Goal: Task Accomplishment & Management: Complete application form

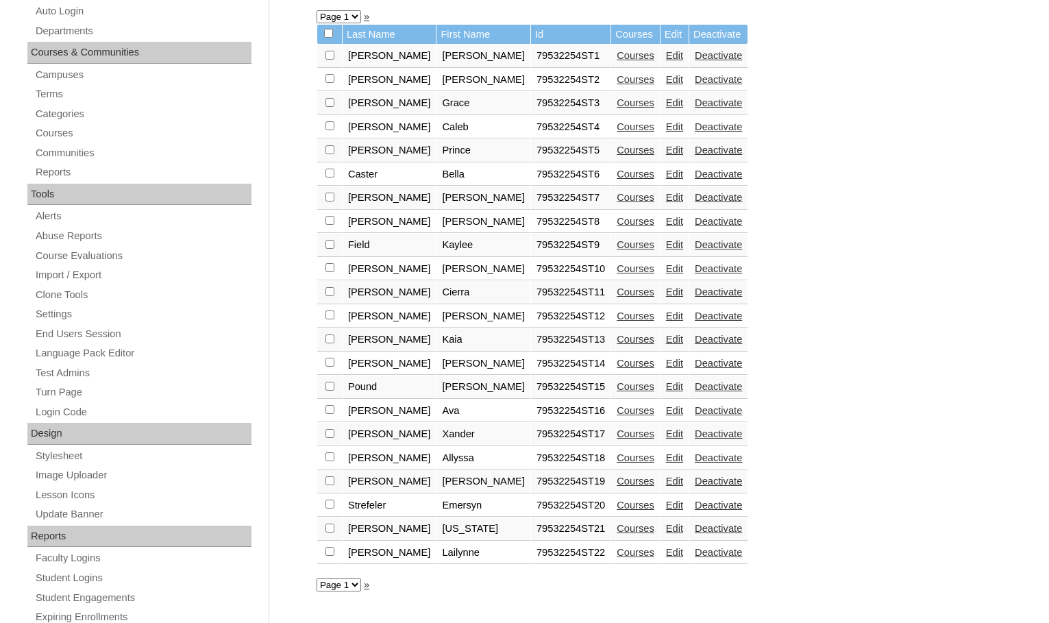
scroll to position [479, 0]
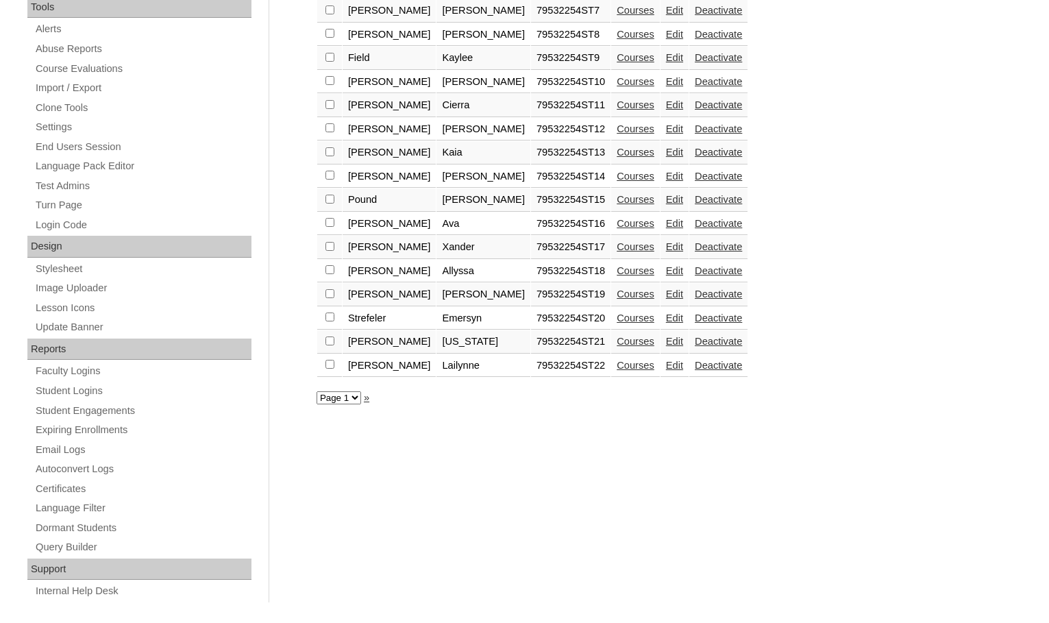
click at [616, 338] on link "Courses" at bounding box center [635, 341] width 38 height 11
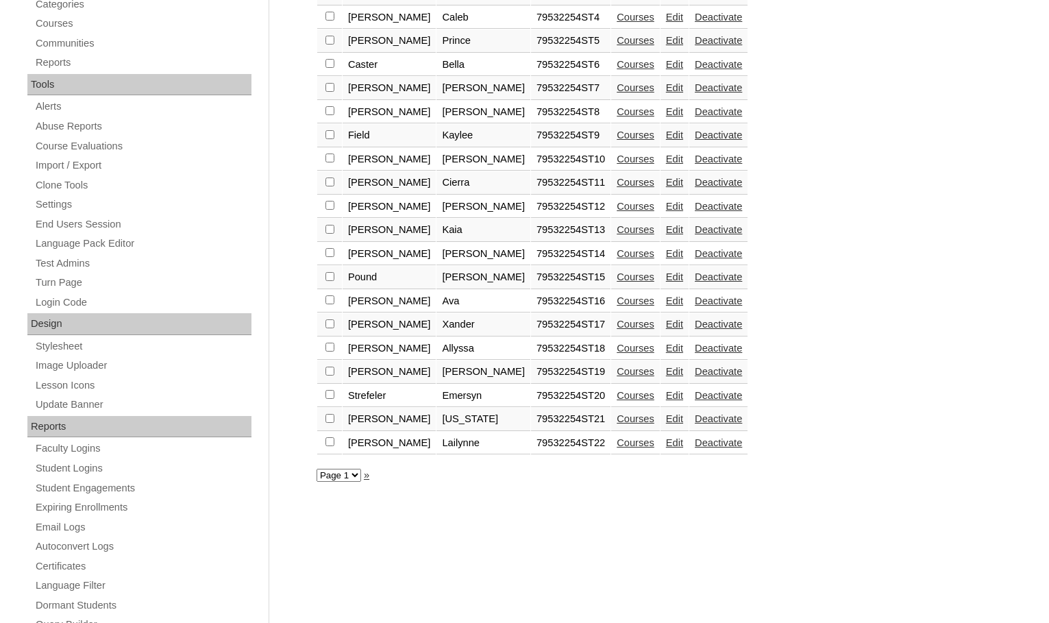
scroll to position [411, 0]
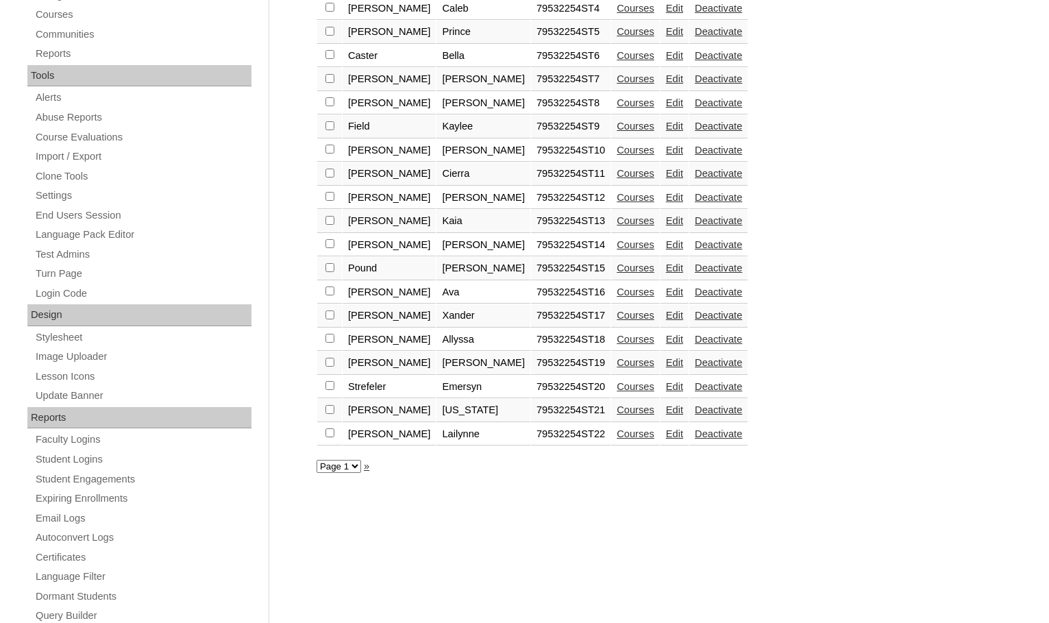
click at [616, 434] on link "Courses" at bounding box center [635, 433] width 38 height 11
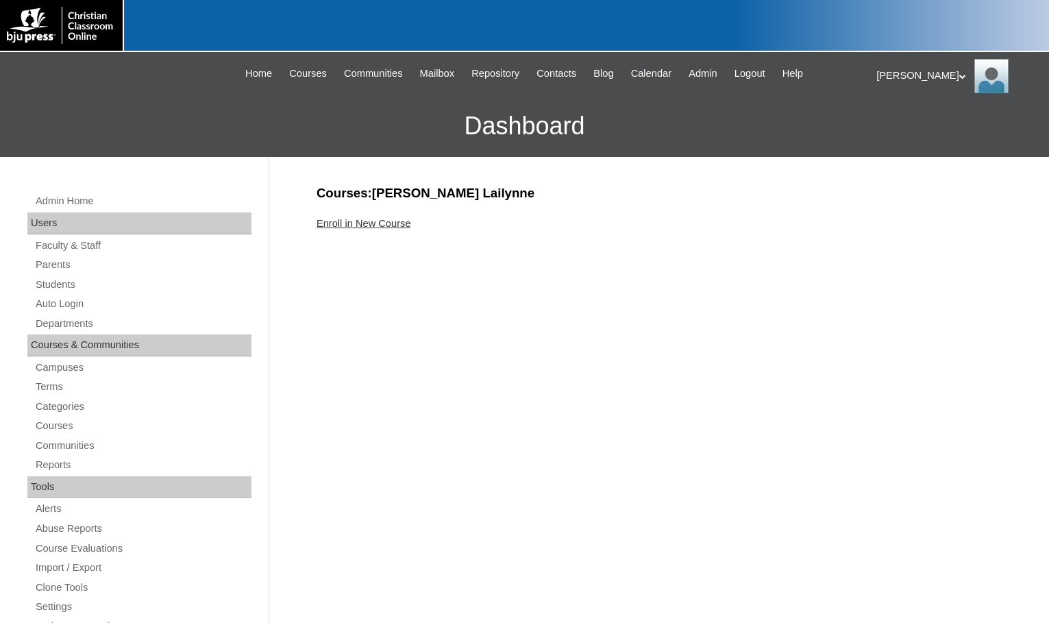
click at [403, 219] on link "Enroll in New Course" at bounding box center [363, 223] width 95 height 11
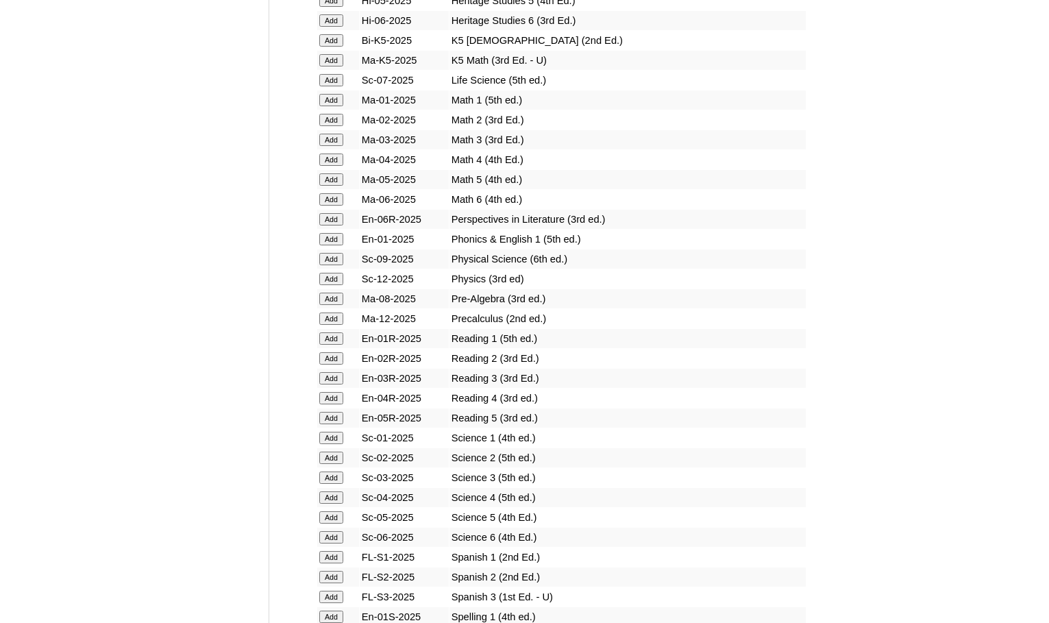
scroll to position [1370, 0]
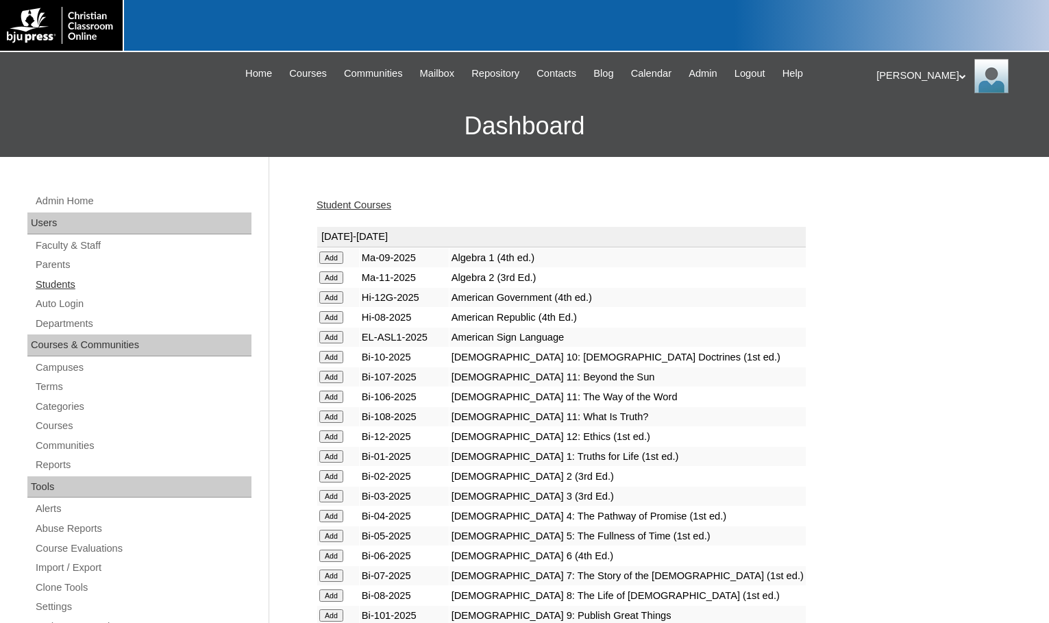
click at [76, 279] on link "Students" at bounding box center [142, 284] width 217 height 17
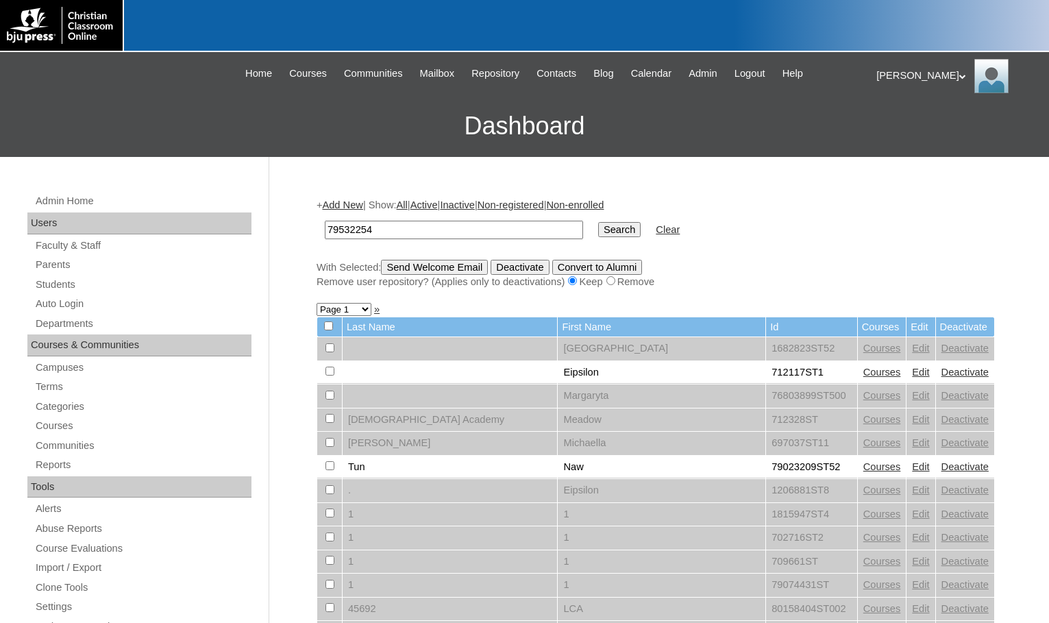
type input "79532254"
click at [598, 222] on input "Search" at bounding box center [619, 229] width 42 height 15
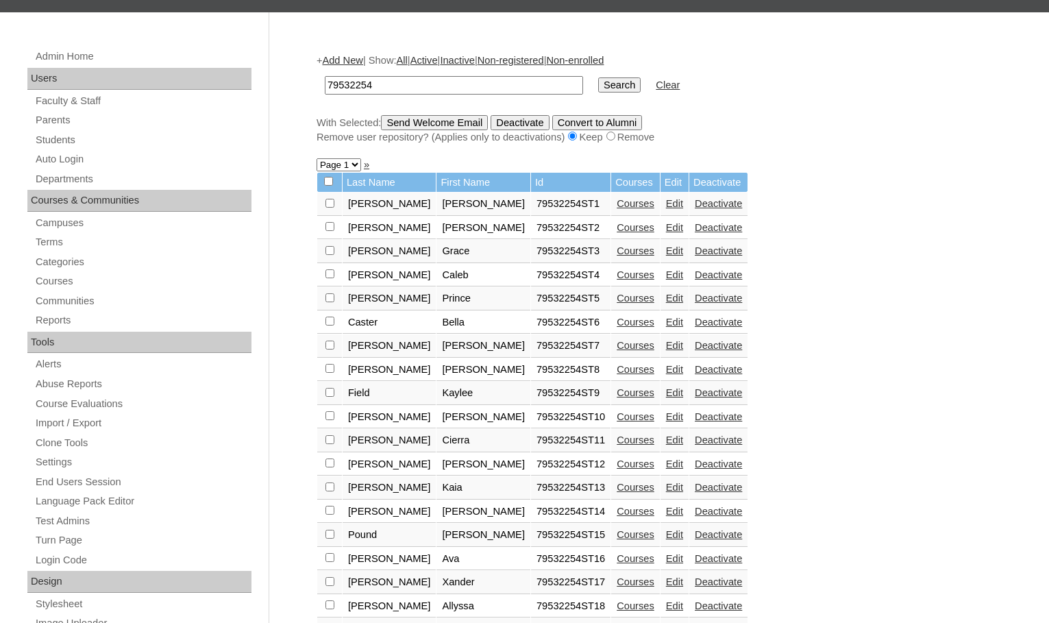
scroll to position [137, 0]
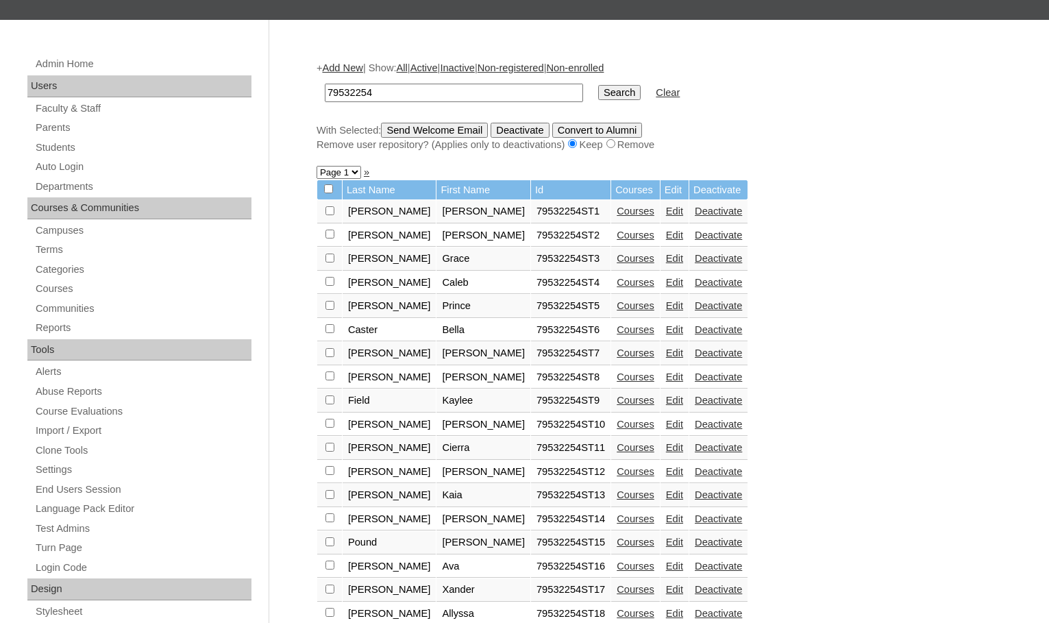
click at [354, 66] on link "Add New" at bounding box center [342, 67] width 40 height 11
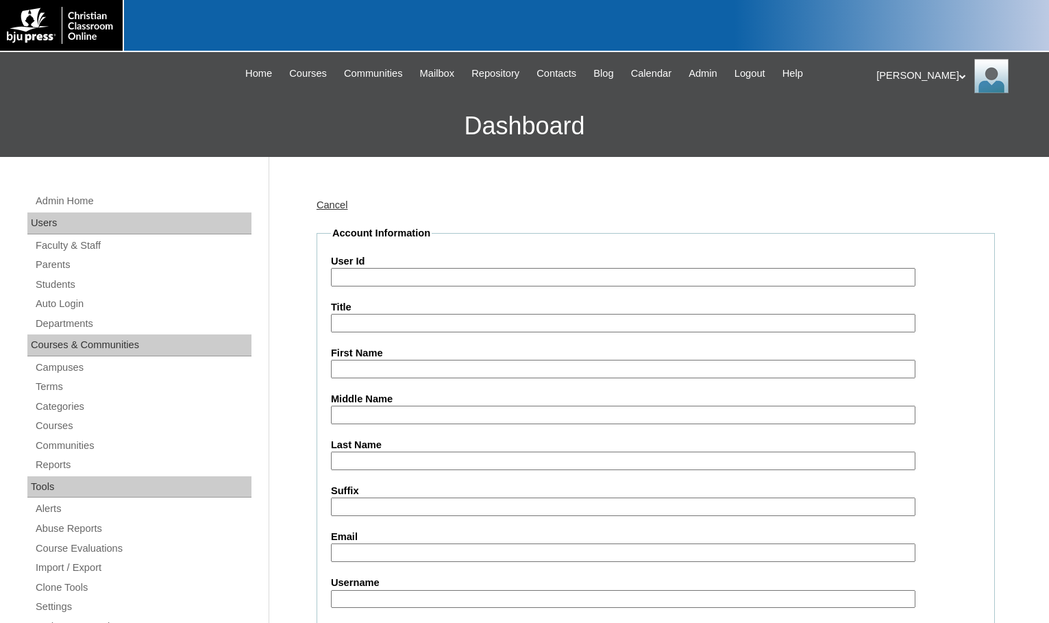
click at [381, 281] on input "User Id" at bounding box center [623, 277] width 584 height 18
paste input "79532254"
type input "79532254ST23"
type input "Izabelle"
type input "VanTassel"
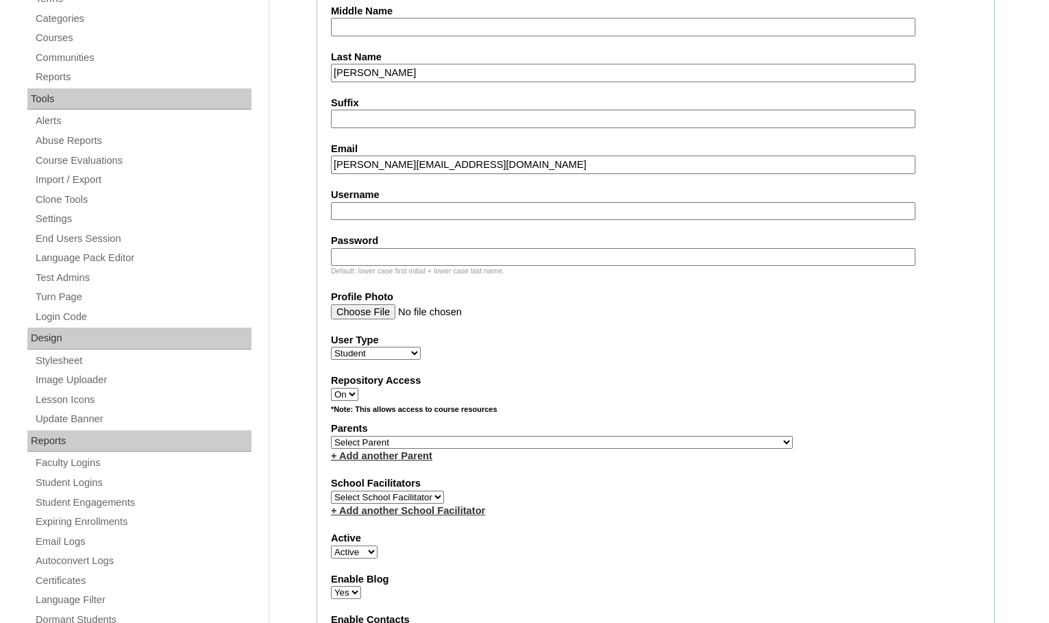
scroll to position [411, 0]
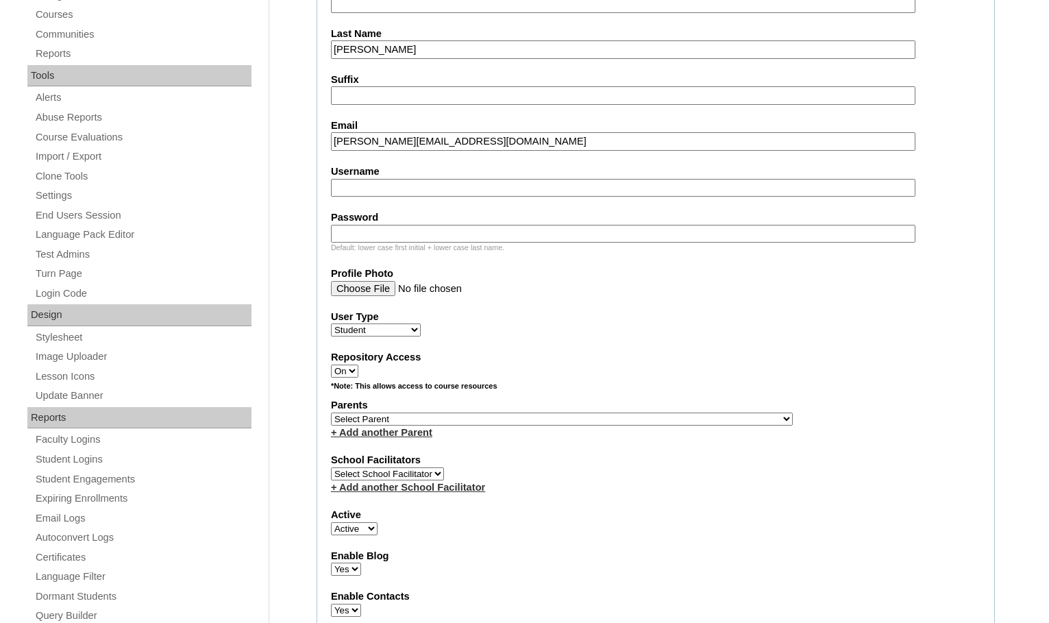
type input "izabelle.vantassel@ccajtn.com"
click at [625, 419] on select "Select Parent , Fautanu, Ma 1, 1 23-24 accountMorgan, Jason 6th Street Mennonit…" at bounding box center [562, 418] width 462 height 13
select select "37230"
click at [651, 414] on div "Parents Select Parent , Fautanu, Ma 1, 1 23-24 accountMorgan, Jason 6th Street …" at bounding box center [655, 418] width 649 height 41
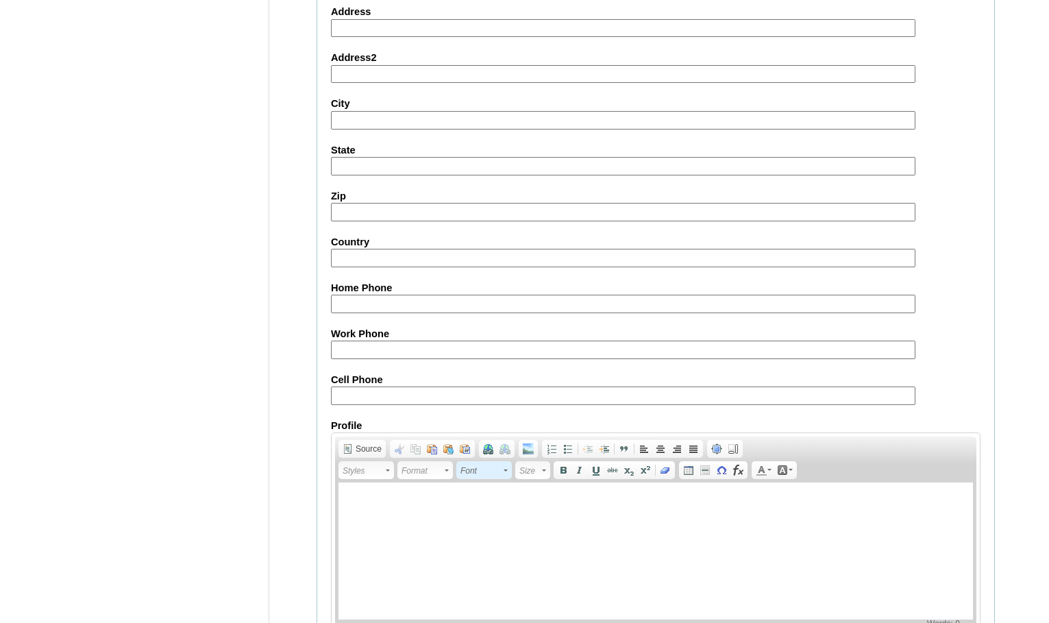
scroll to position [1462, 0]
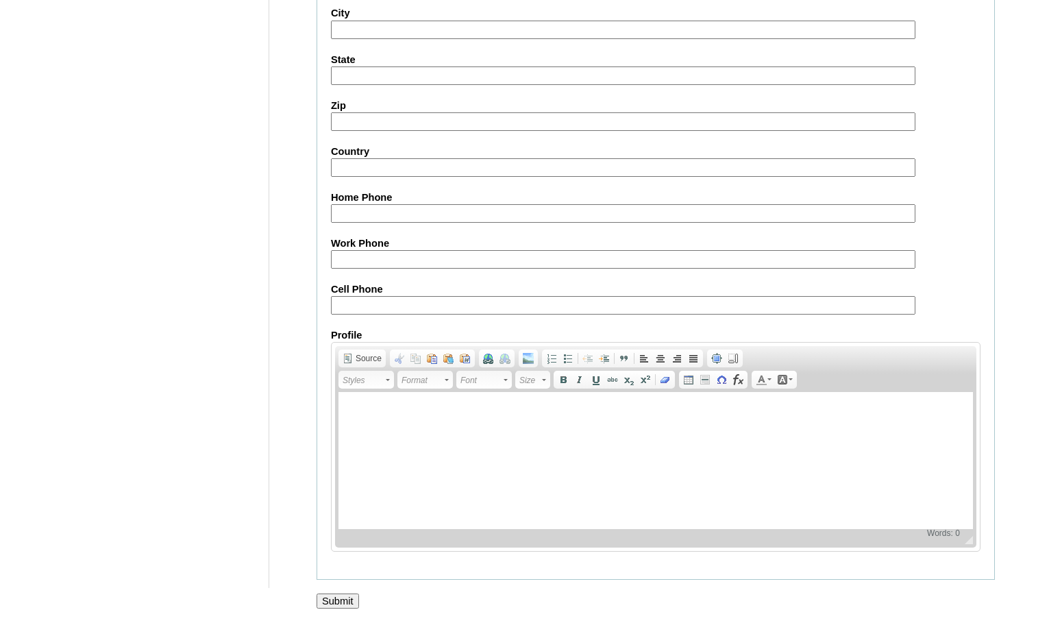
click at [340, 598] on input "Submit" at bounding box center [337, 600] width 42 height 15
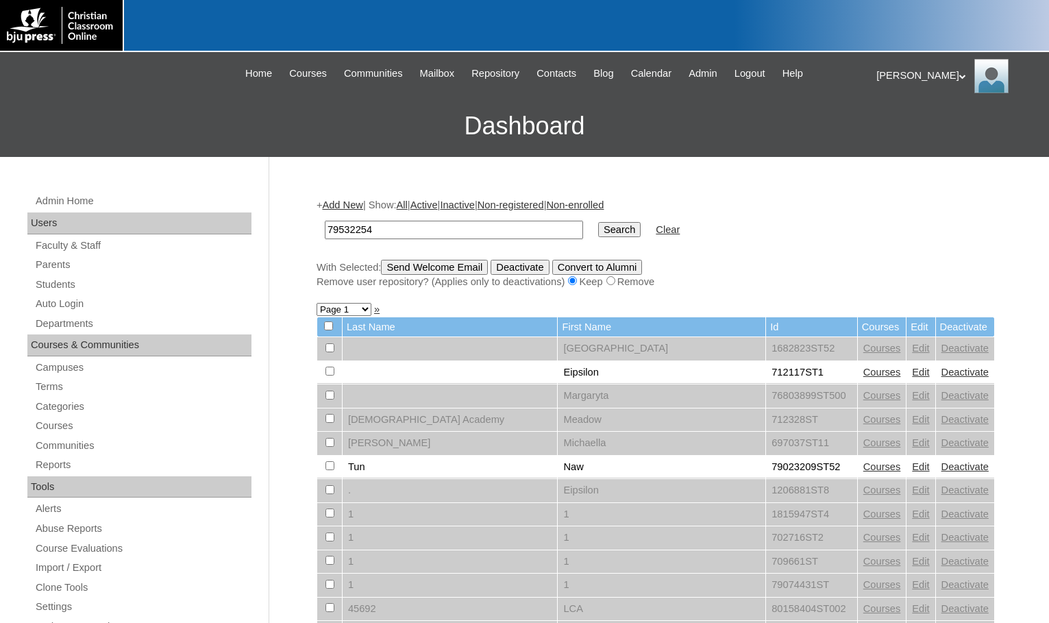
type input "79532254"
click at [598, 222] on input "Search" at bounding box center [619, 229] width 42 height 15
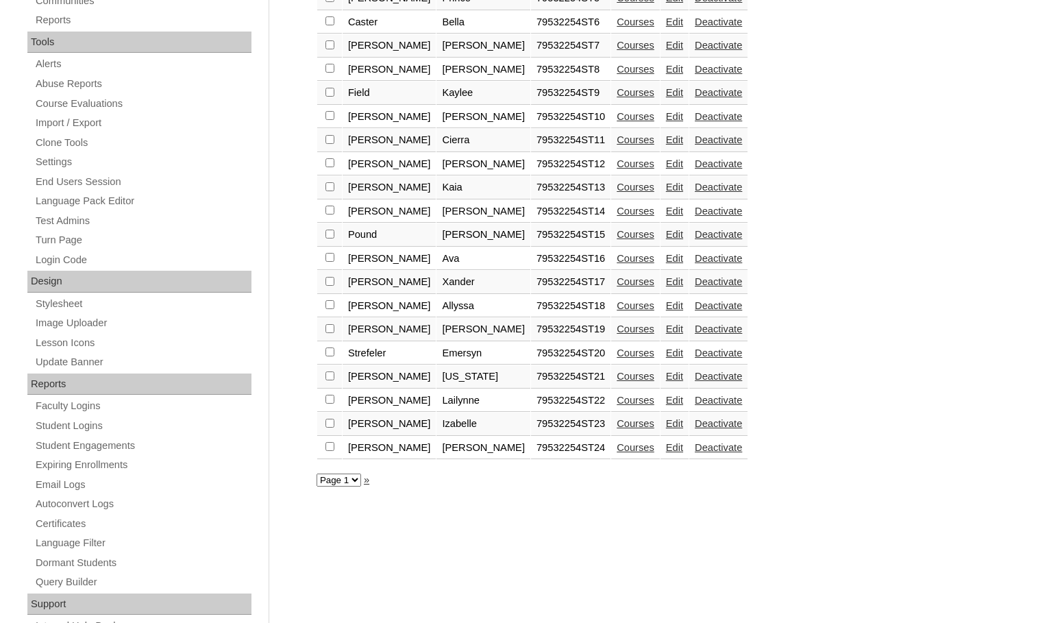
scroll to position [479, 0]
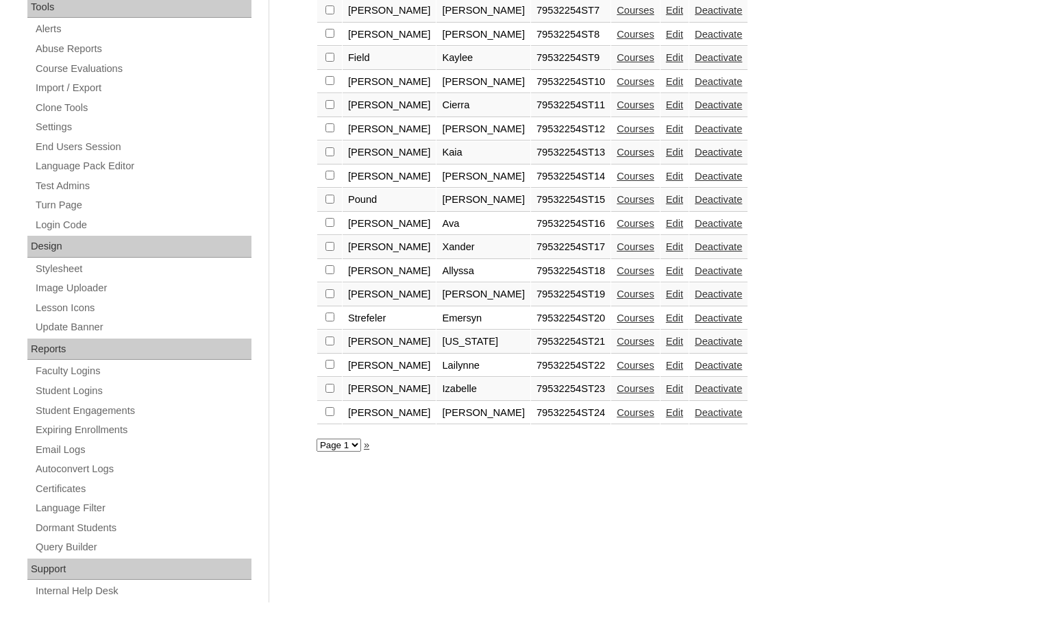
click at [616, 418] on link "Courses" at bounding box center [635, 412] width 38 height 11
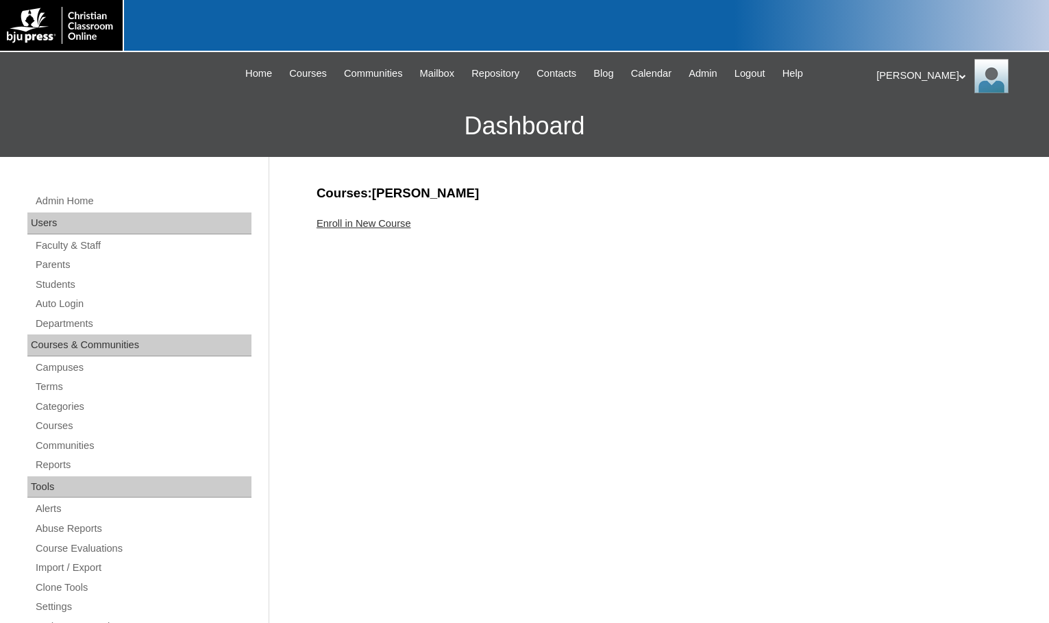
click at [334, 223] on link "Enroll in New Course" at bounding box center [363, 223] width 95 height 11
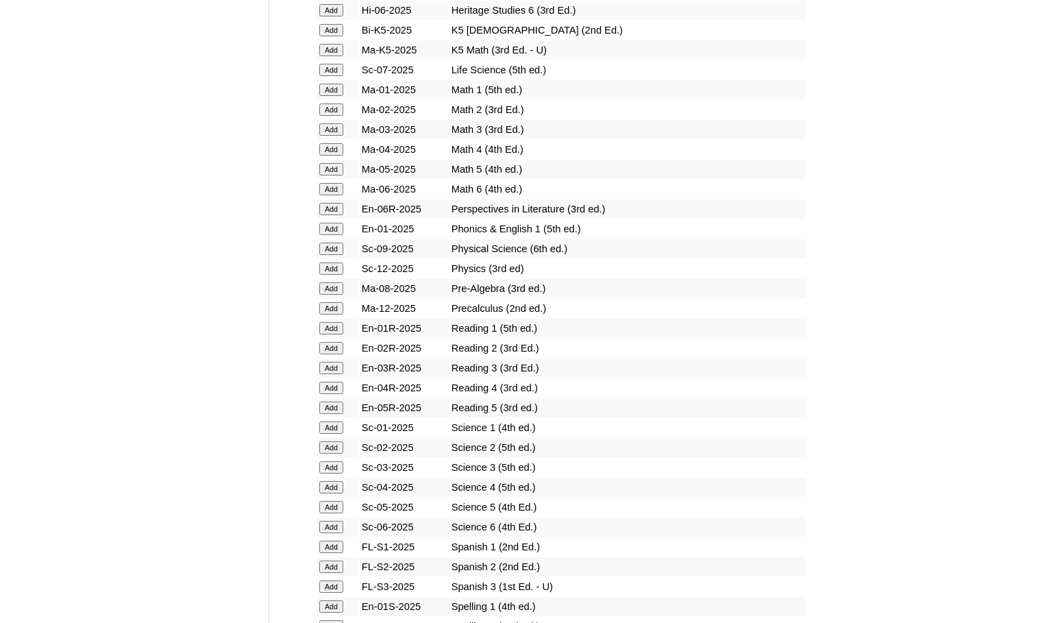
scroll to position [1438, 0]
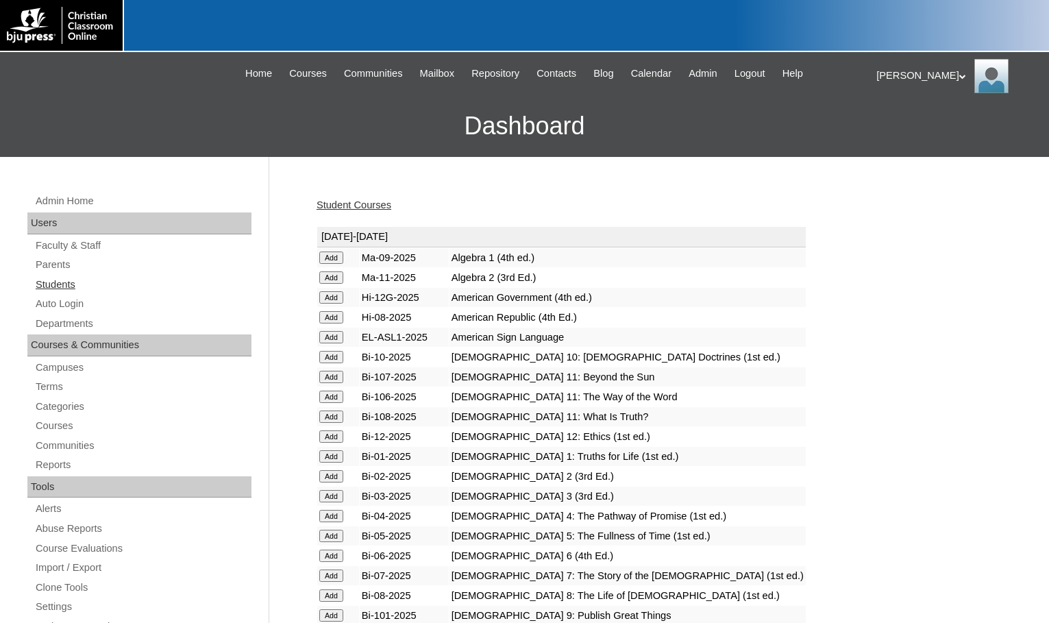
click at [50, 280] on link "Students" at bounding box center [142, 284] width 217 height 17
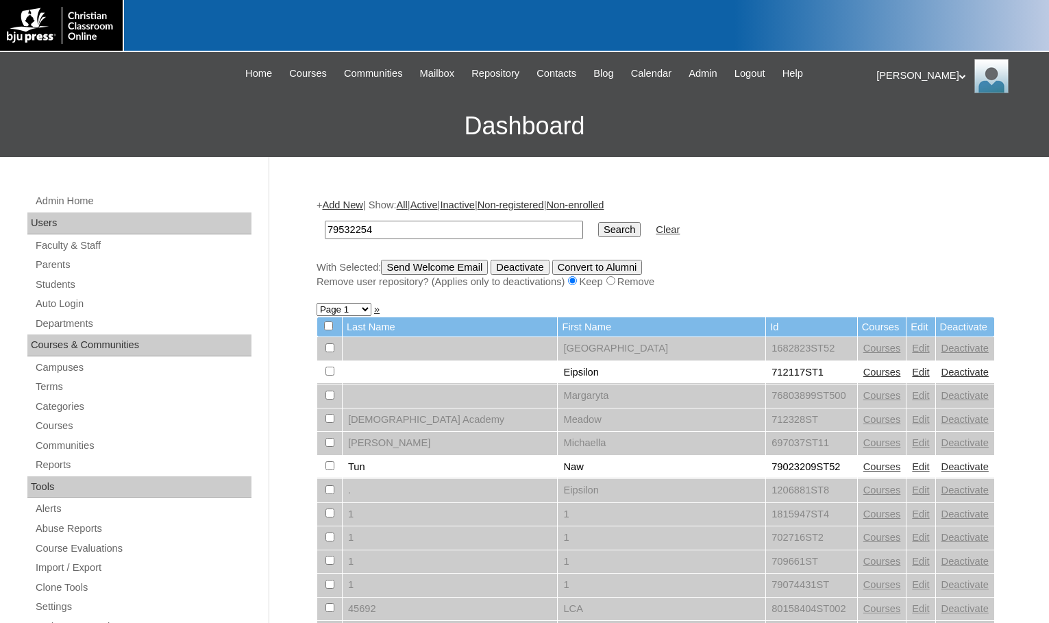
type input "79532254"
click at [598, 231] on input "Search" at bounding box center [619, 229] width 42 height 15
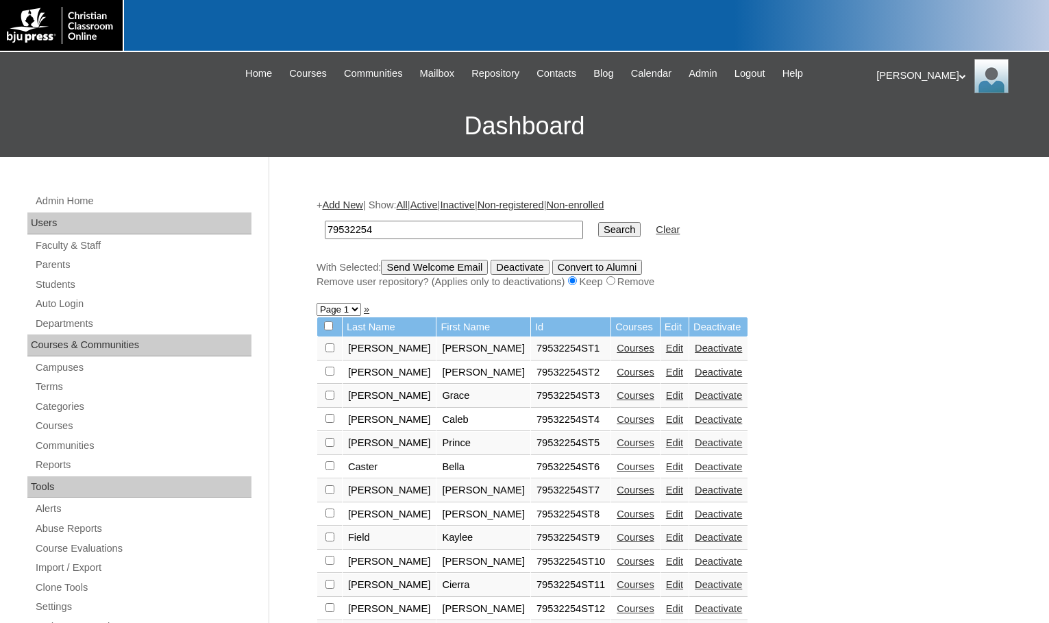
click at [361, 203] on link "Add New" at bounding box center [342, 204] width 40 height 11
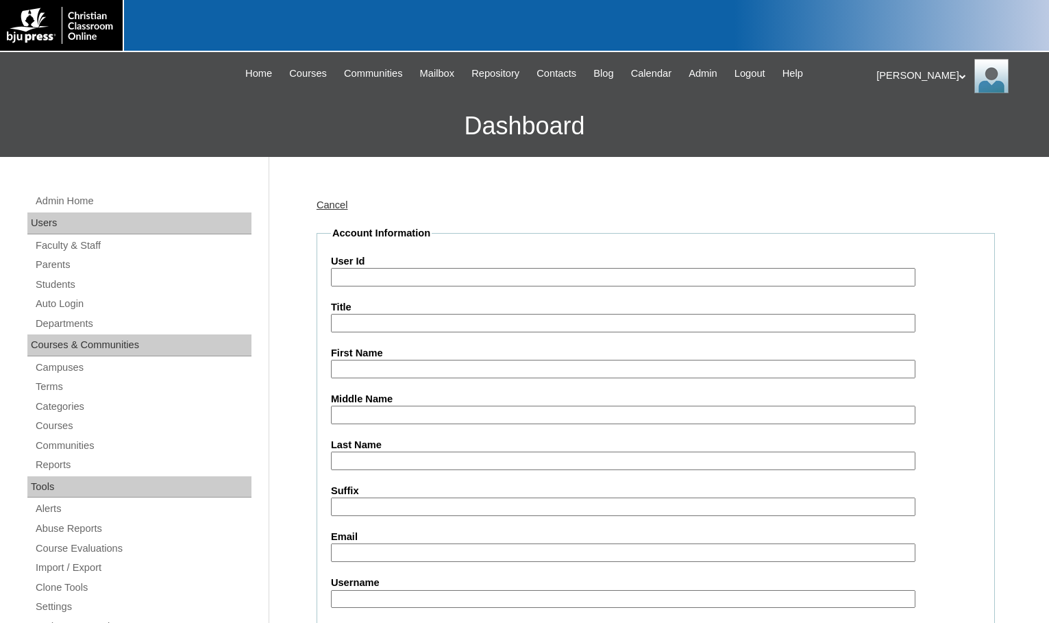
drag, startPoint x: 0, startPoint y: 0, endPoint x: 392, endPoint y: 286, distance: 485.3
click at [392, 286] on input "User Id" at bounding box center [623, 277] width 584 height 18
paste input "79532254"
type input "79532254ST25"
type input "Gabriel"
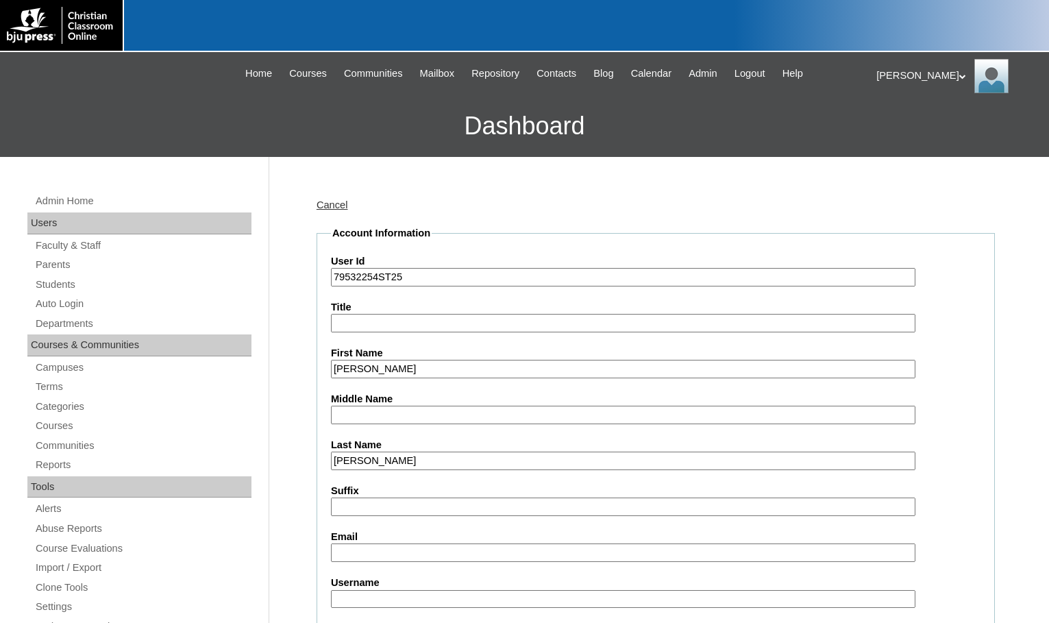
type input "Wilkins"
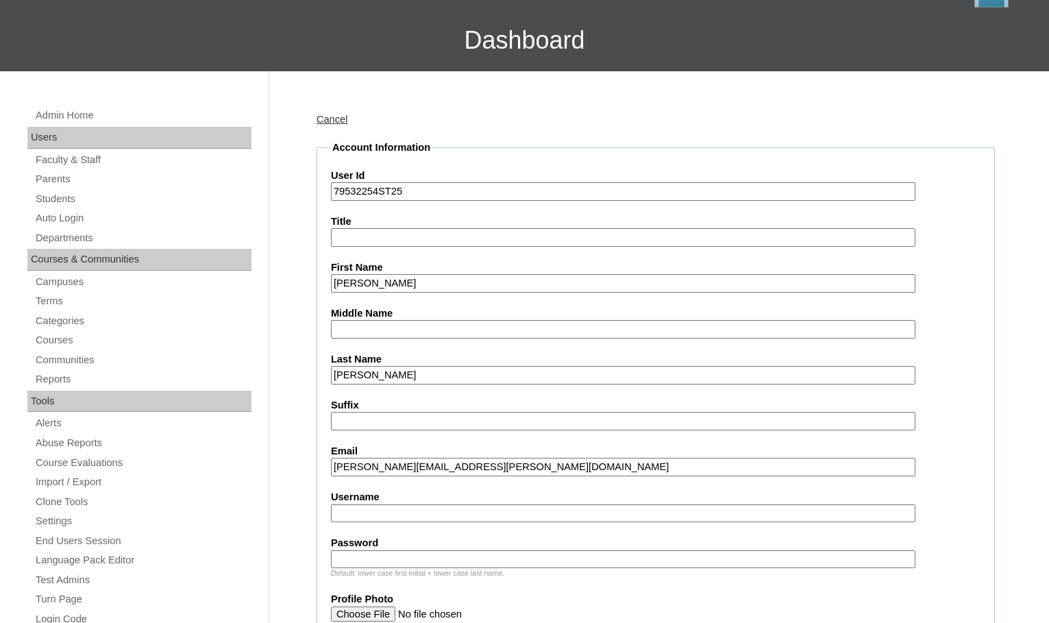
scroll to position [342, 0]
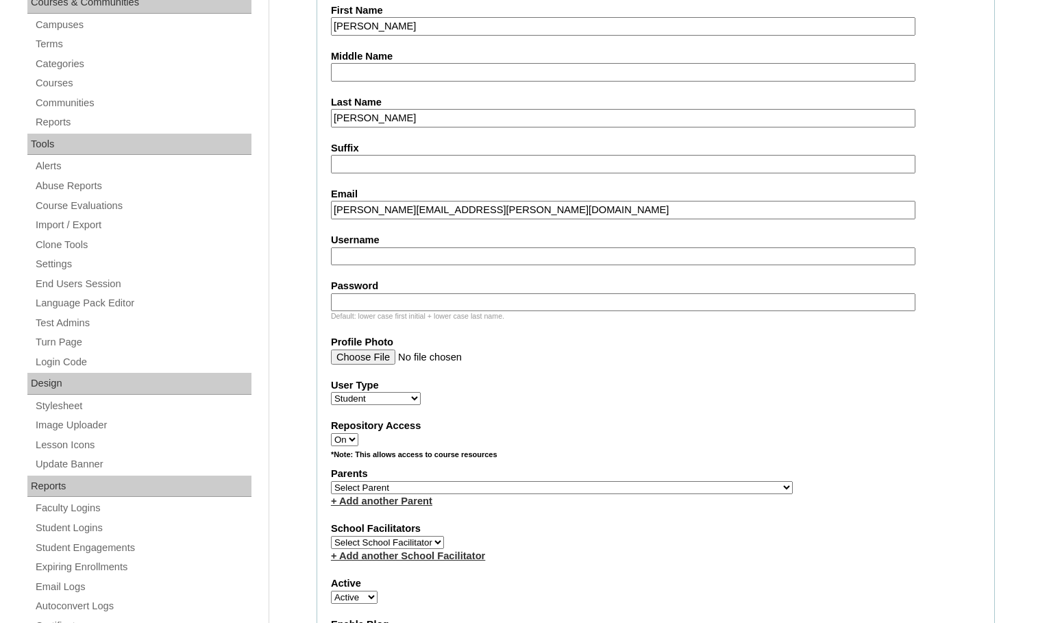
type input "gabriel.wilkins@ccajtn.com"
click at [631, 488] on select "Select Parent , Fautanu, Ma 1, 1 23-24 accountMorgan, Jason 6th Street Mennonit…" at bounding box center [562, 487] width 462 height 13
select select "37230"
click at [655, 486] on div "Parents Select Parent , Fautanu, Ma 1, 1 23-24 accountMorgan, Jason 6th Street …" at bounding box center [655, 486] width 649 height 41
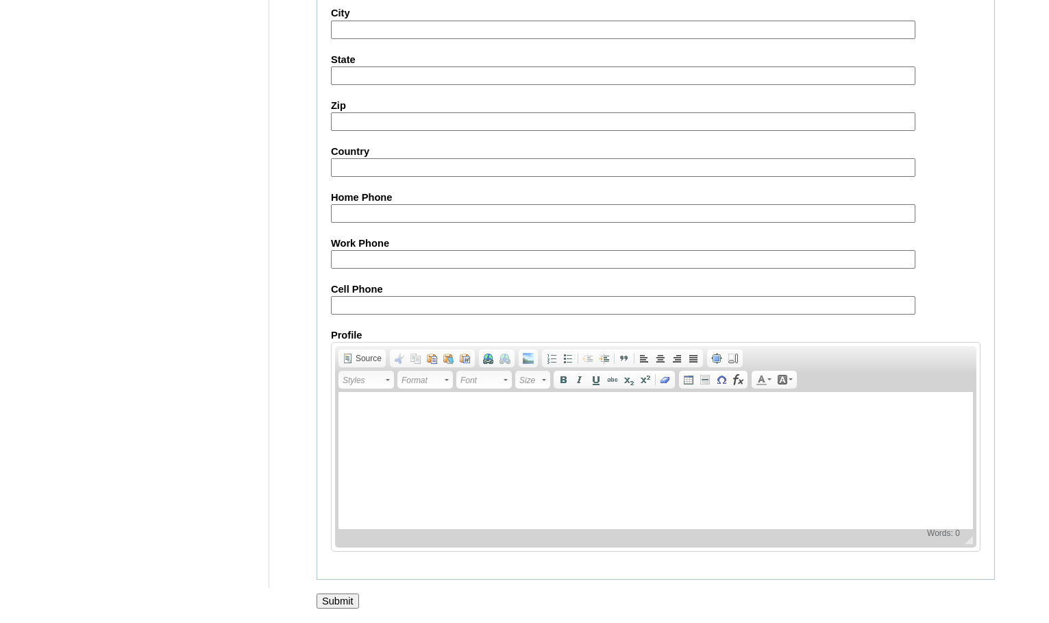
scroll to position [1462, 0]
click at [343, 598] on input "Submit" at bounding box center [337, 600] width 42 height 15
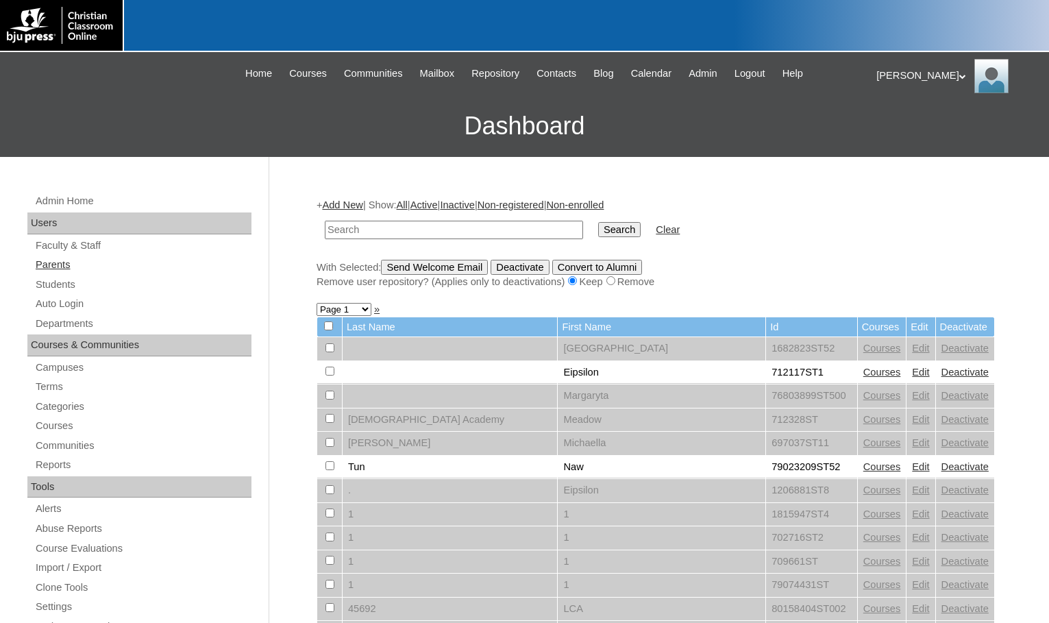
click at [71, 267] on link "Parents" at bounding box center [142, 264] width 217 height 17
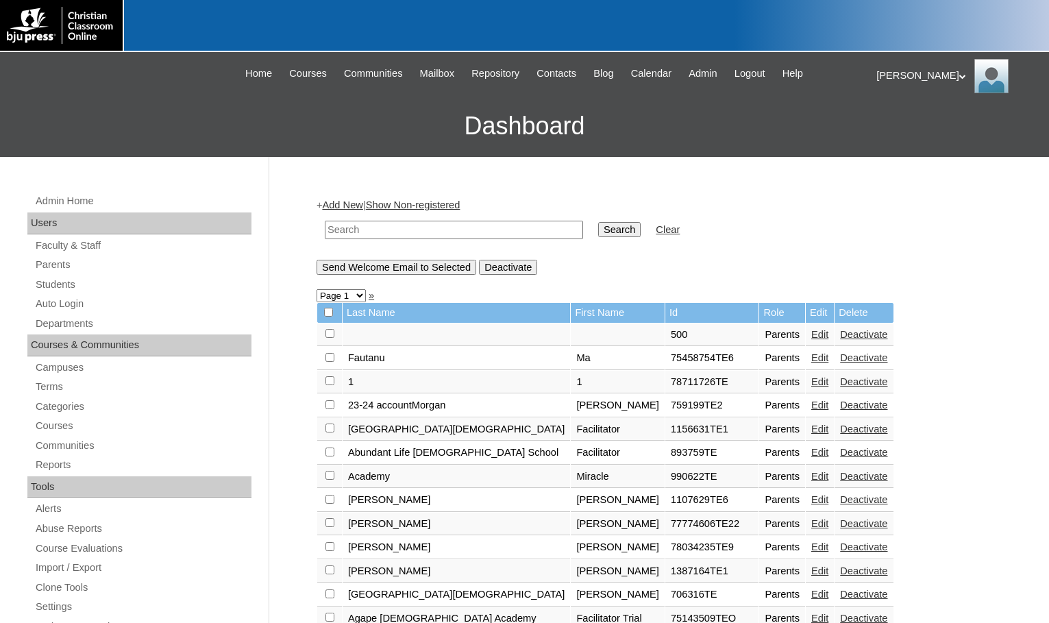
click at [367, 236] on input "text" at bounding box center [454, 230] width 258 height 18
drag, startPoint x: 377, startPoint y: 236, endPoint x: 314, endPoint y: 232, distance: 63.1
type input "75519679"
click at [598, 226] on input "Search" at bounding box center [619, 229] width 42 height 15
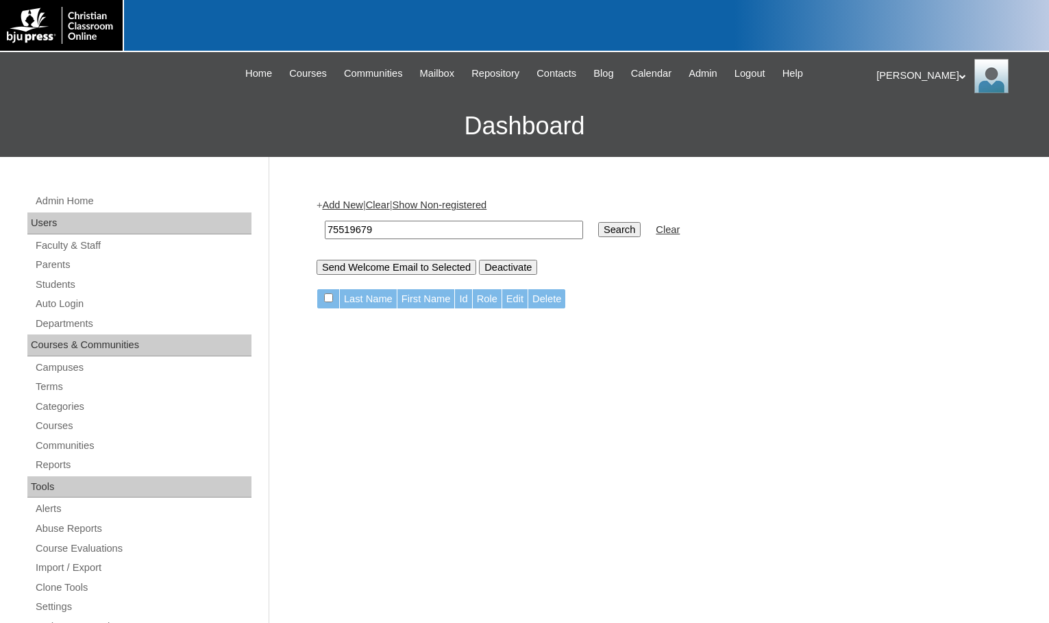
click at [362, 205] on link "Add New" at bounding box center [342, 204] width 40 height 11
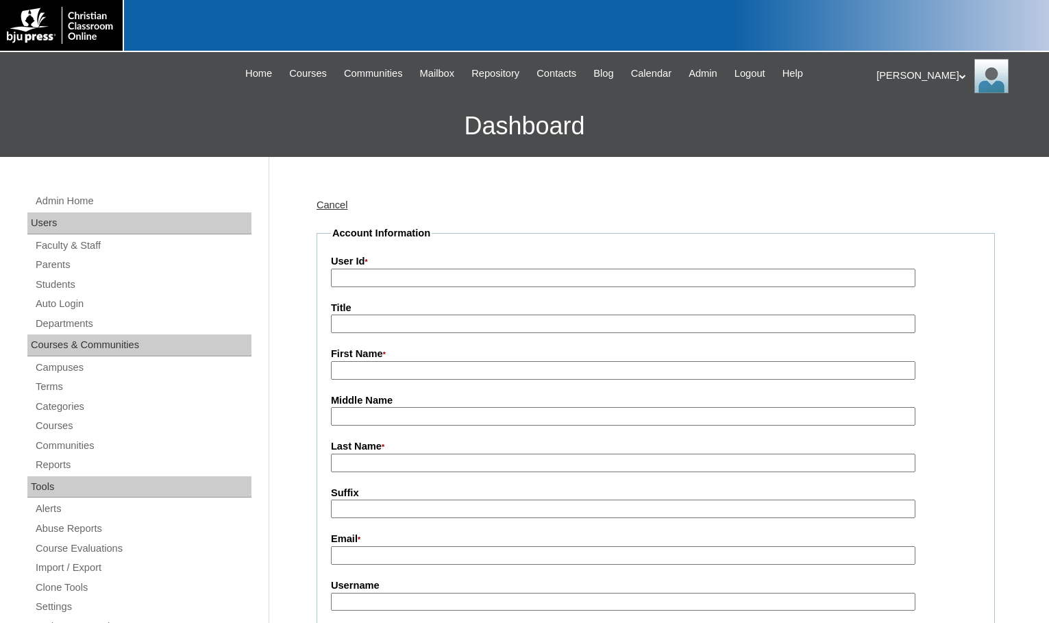
click at [392, 277] on input "User Id *" at bounding box center [623, 277] width 584 height 18
paste input "75519679"
type input "75519679TE0"
type input "Facilitator Trial"
click at [416, 462] on input "Last Name *" at bounding box center [623, 462] width 584 height 18
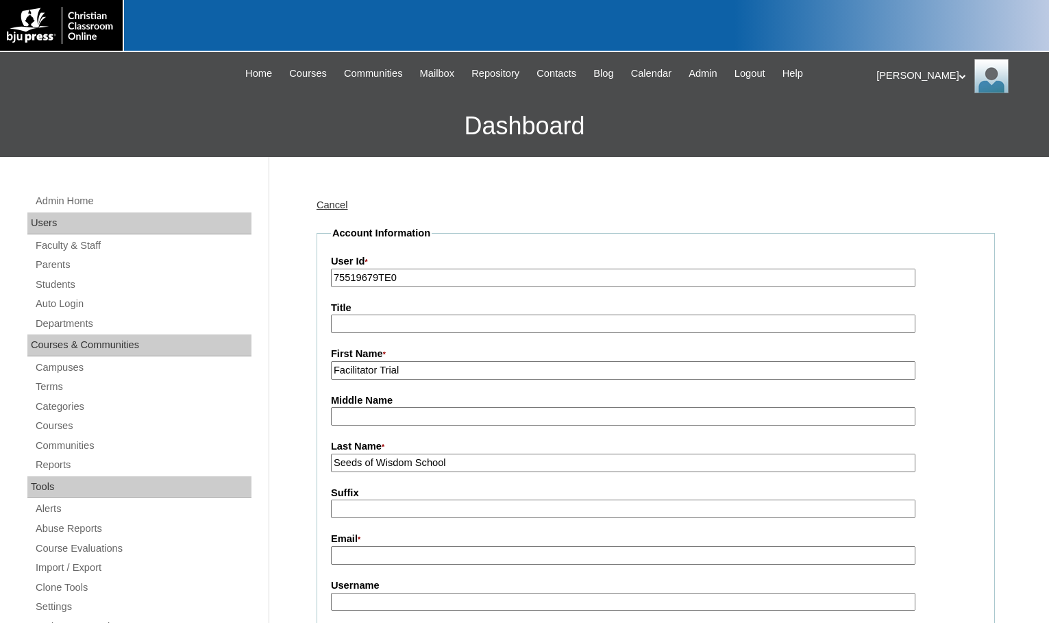
type input "Seeds of Wisdom School"
click at [418, 560] on input "Email *" at bounding box center [623, 555] width 584 height 18
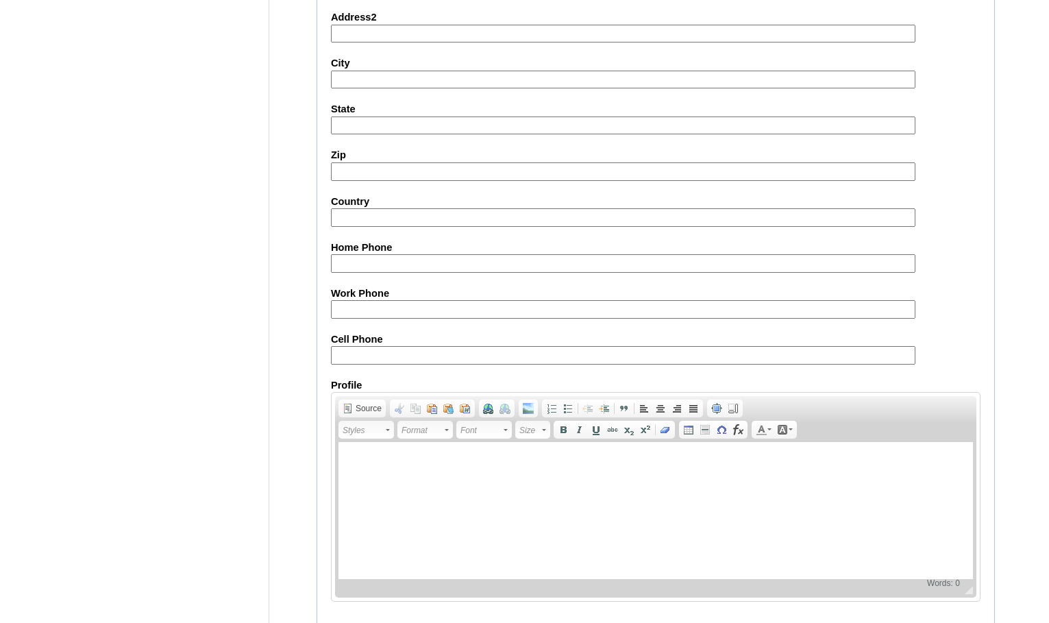
scroll to position [1228, 0]
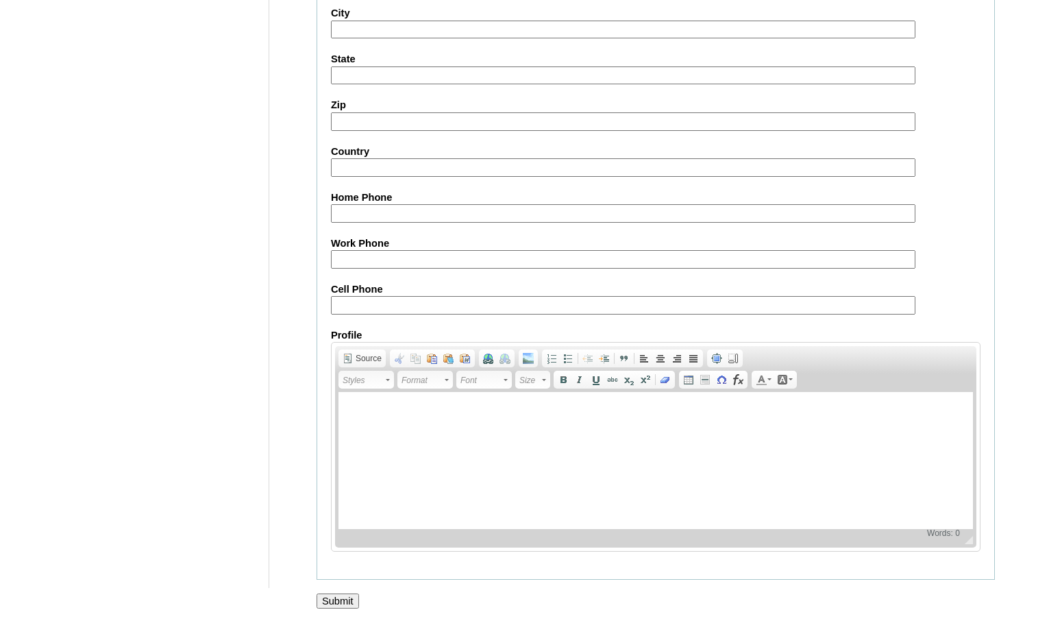
type input "seedsofwisdomschool@gmail.com"
click at [339, 597] on input "Submit" at bounding box center [337, 600] width 42 height 15
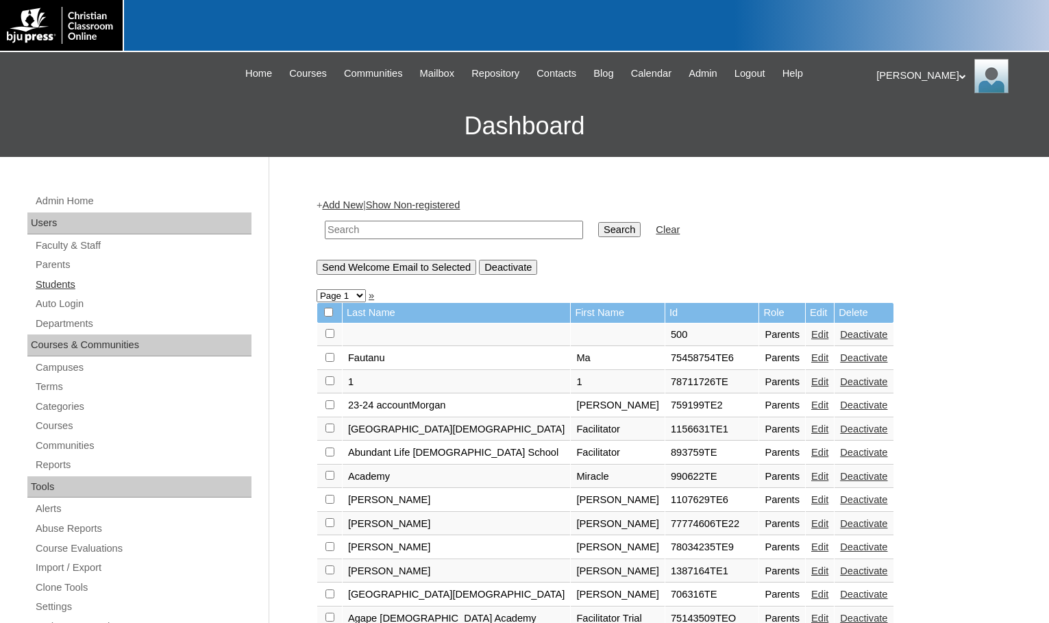
click at [89, 284] on link "Students" at bounding box center [142, 284] width 217 height 17
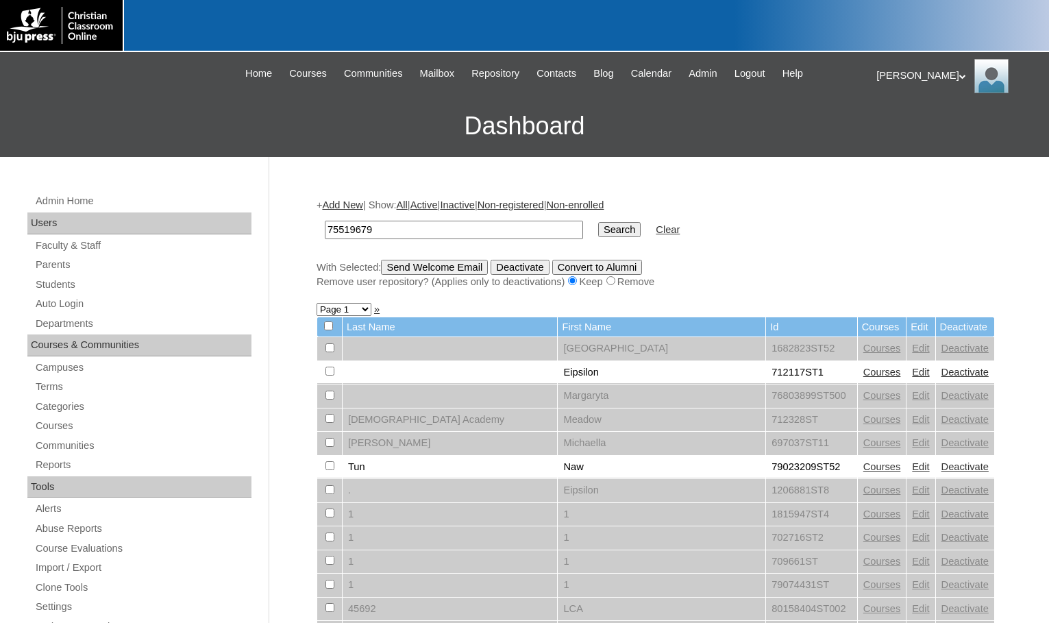
type input "75519679"
click at [598, 231] on input "Search" at bounding box center [619, 229] width 42 height 15
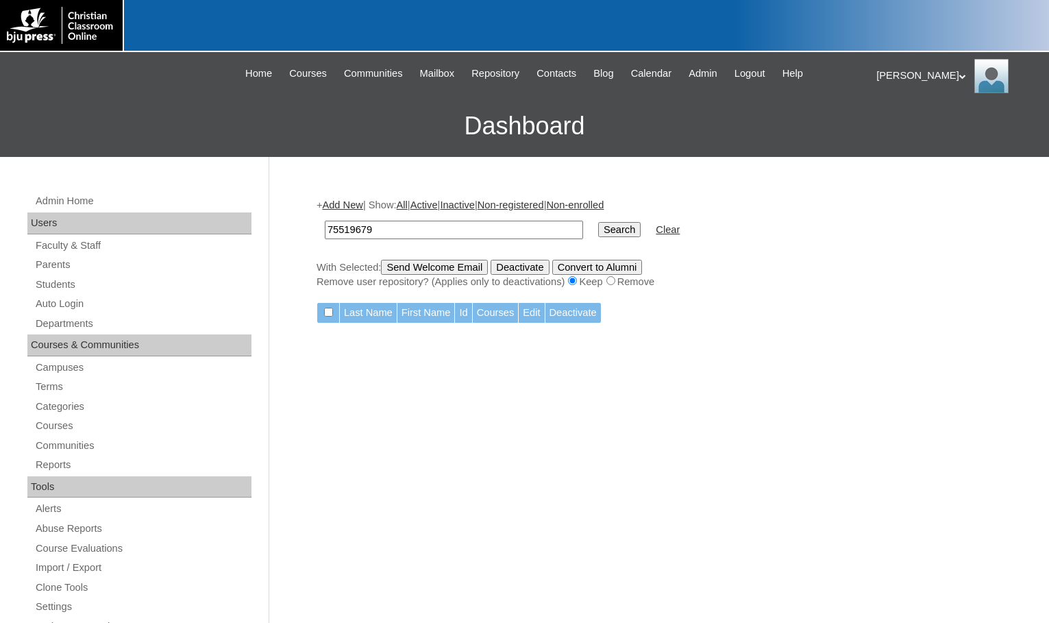
click at [351, 209] on link "Add New" at bounding box center [342, 204] width 40 height 11
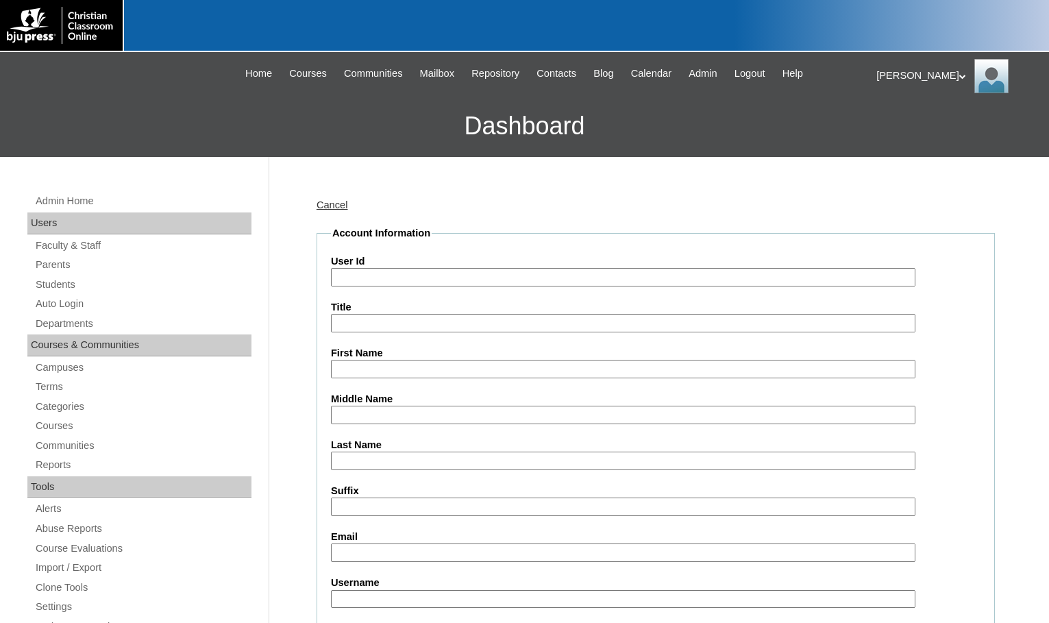
click at [373, 270] on input "User Id" at bounding box center [623, 277] width 584 height 18
paste input "75519679"
type input "75519679"
type input "Student Trial"
type input "Seeds of Wisdom School"
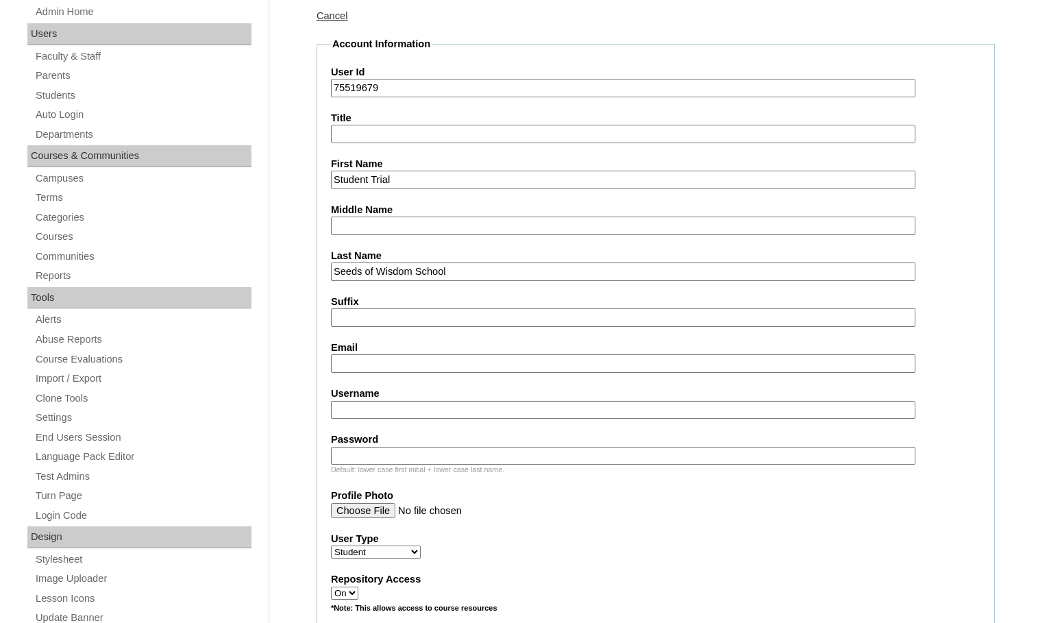
scroll to position [205, 0]
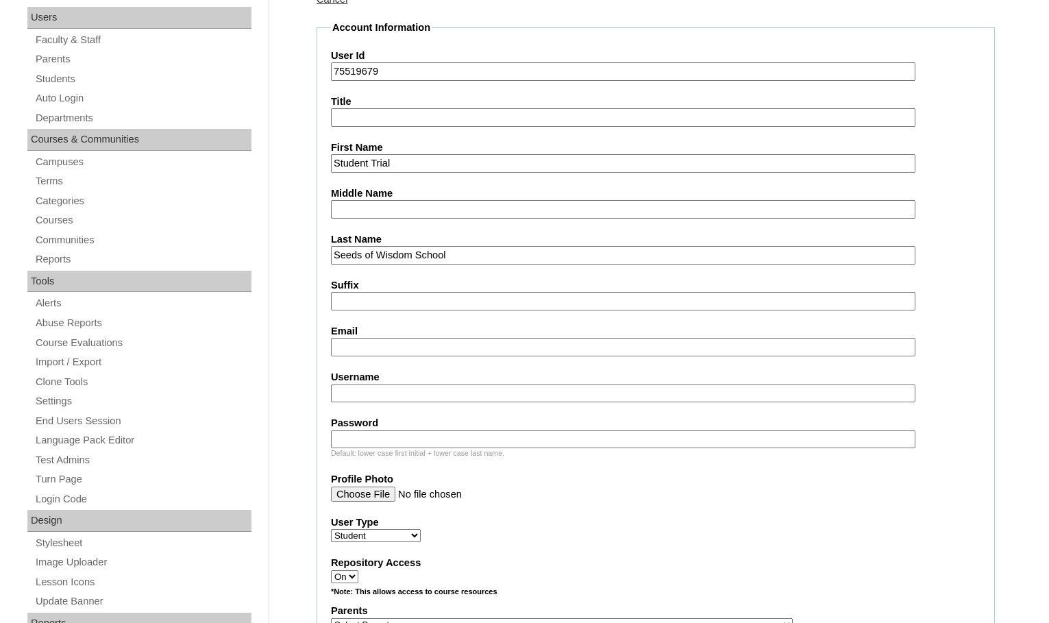
click at [447, 353] on input "Email" at bounding box center [623, 347] width 584 height 18
type input "seedsofwisdomschool@gmail.com"
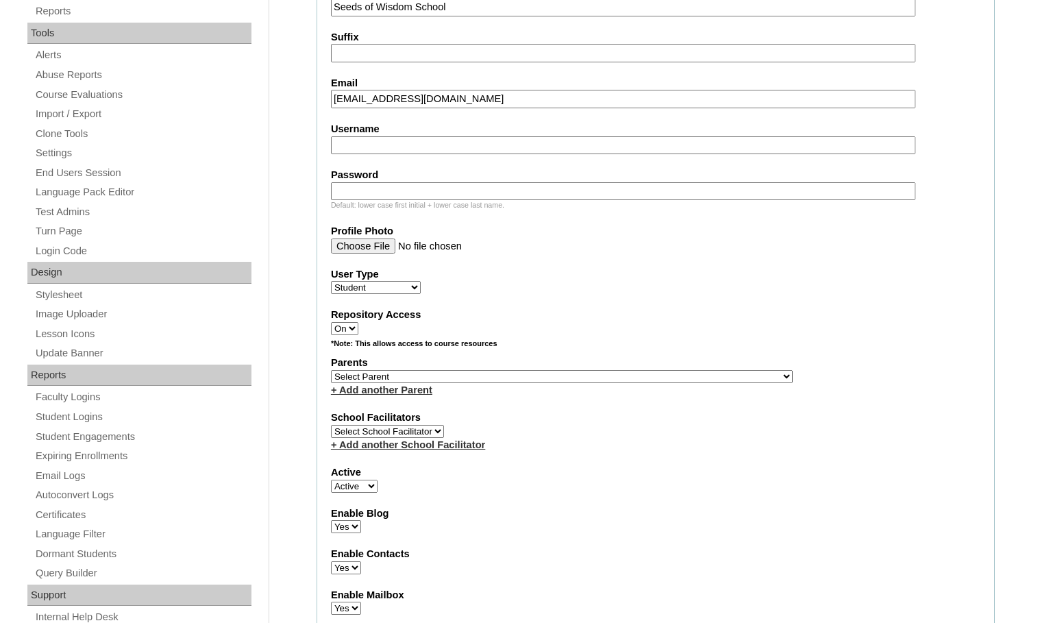
scroll to position [479, 0]
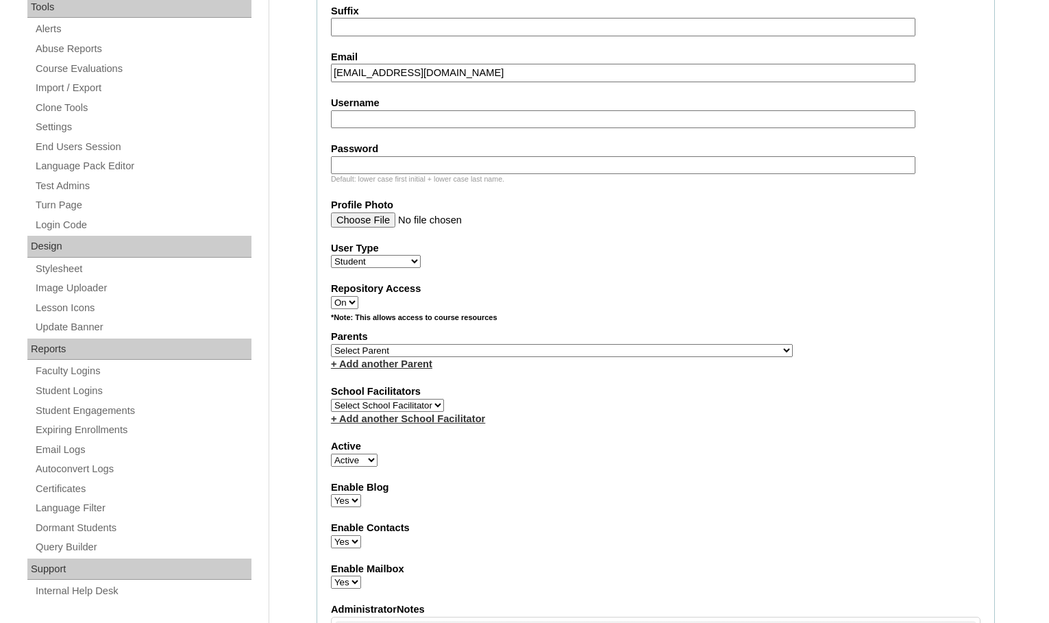
click at [629, 345] on select "Select Parent , Fautanu, Ma 1, 1 23-24 accountMorgan, Jason 6th Street Mennonit…" at bounding box center [562, 350] width 462 height 13
select select "37258"
click at [661, 351] on div "Parents Select Parent , Fautanu, Ma 1, 1 23-24 accountMorgan, Jason 6th Street …" at bounding box center [655, 349] width 649 height 41
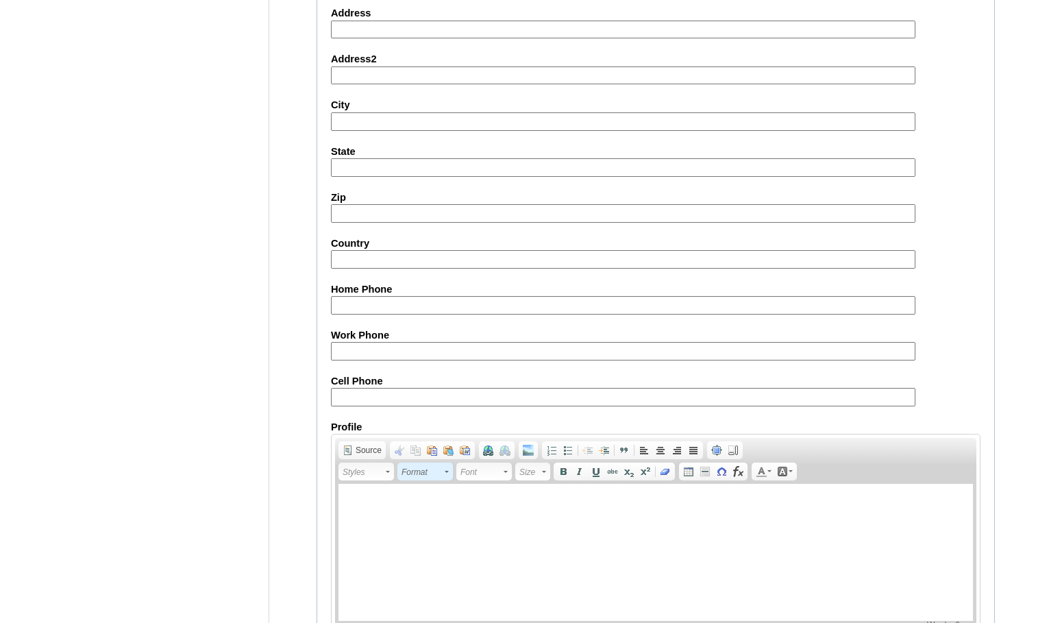
scroll to position [1462, 0]
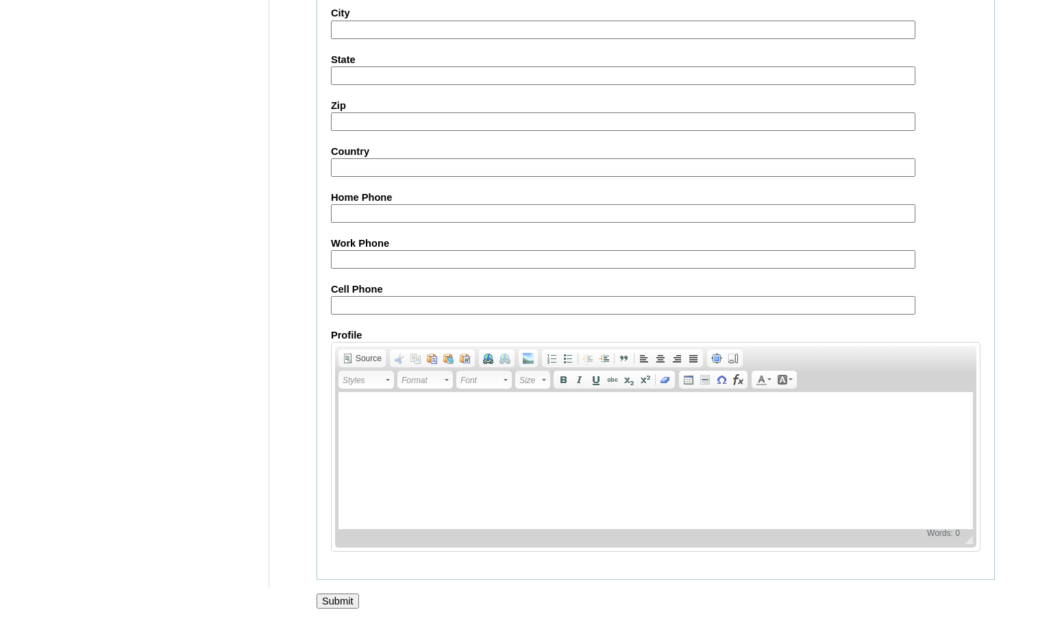
click at [344, 600] on input "Submit" at bounding box center [337, 600] width 42 height 15
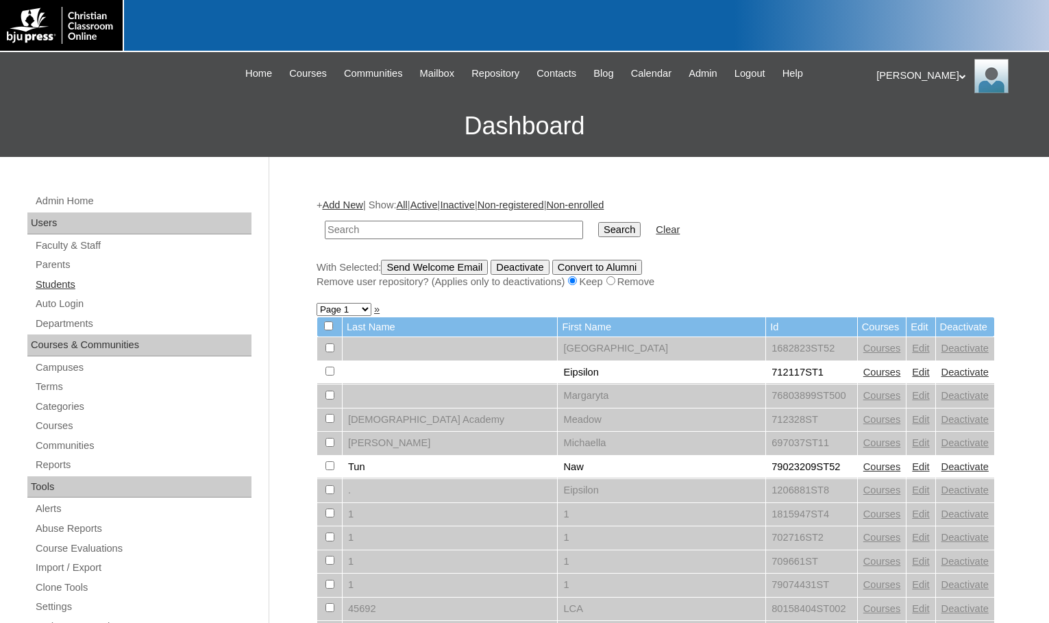
click at [55, 289] on link "Students" at bounding box center [142, 284] width 217 height 17
type input "80115906"
click at [598, 222] on input "Search" at bounding box center [619, 229] width 42 height 15
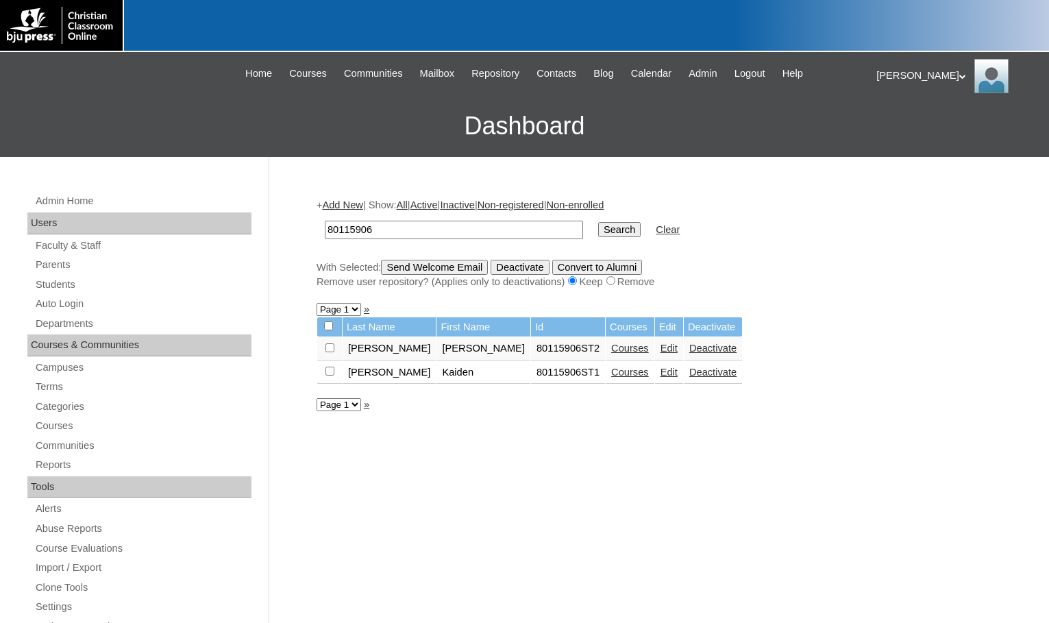
click at [328, 327] on input "checkbox" at bounding box center [328, 325] width 9 height 9
checkbox input "true"
click at [412, 270] on input "Send Welcome Email" at bounding box center [434, 267] width 107 height 15
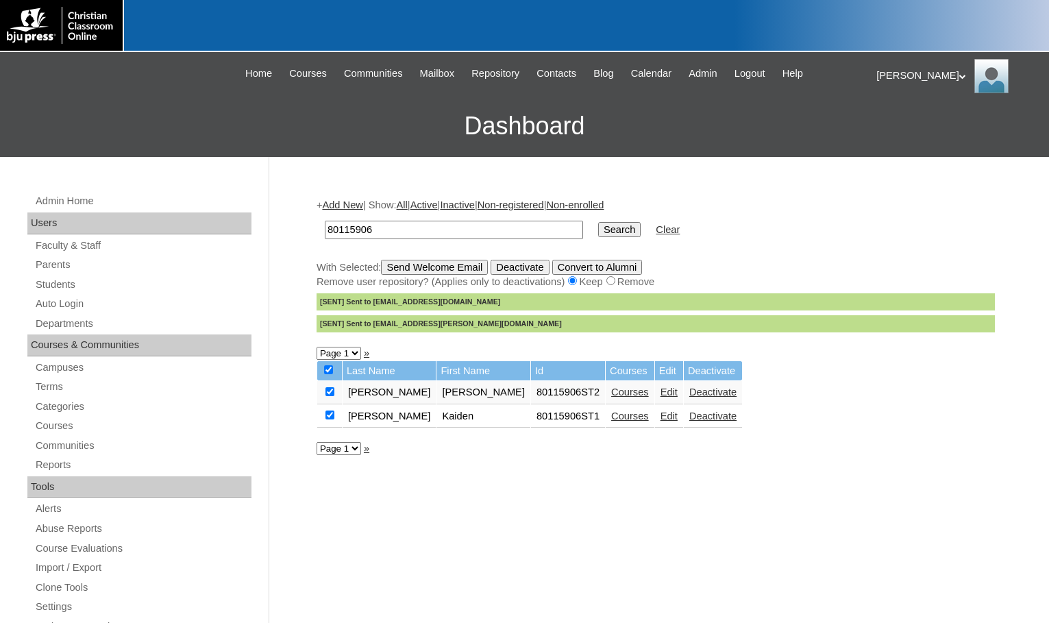
click at [611, 390] on link "Courses" at bounding box center [630, 391] width 38 height 11
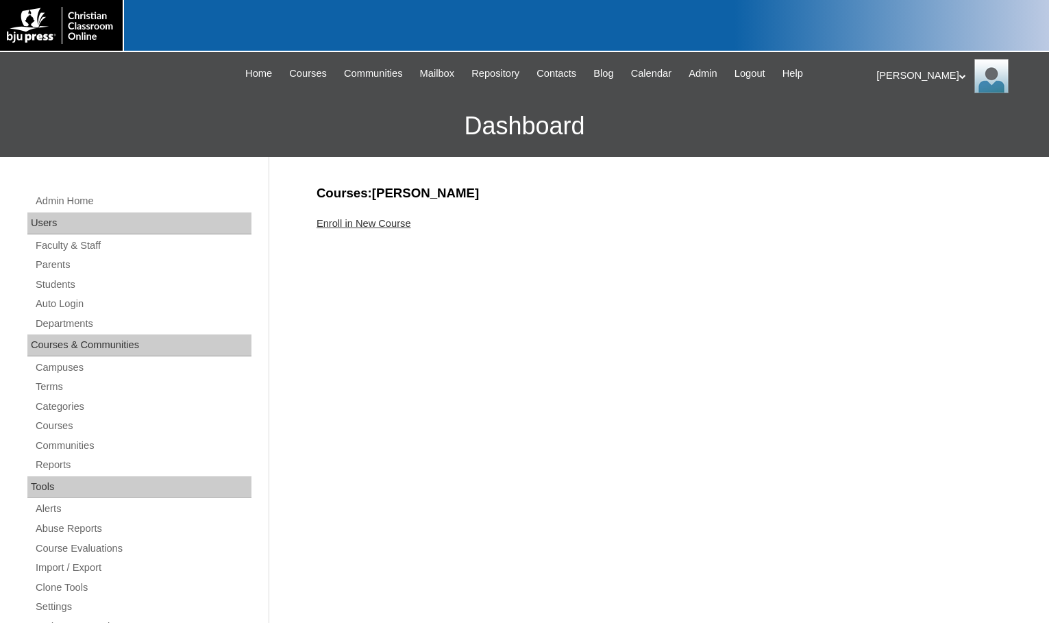
click at [379, 225] on link "Enroll in New Course" at bounding box center [363, 223] width 95 height 11
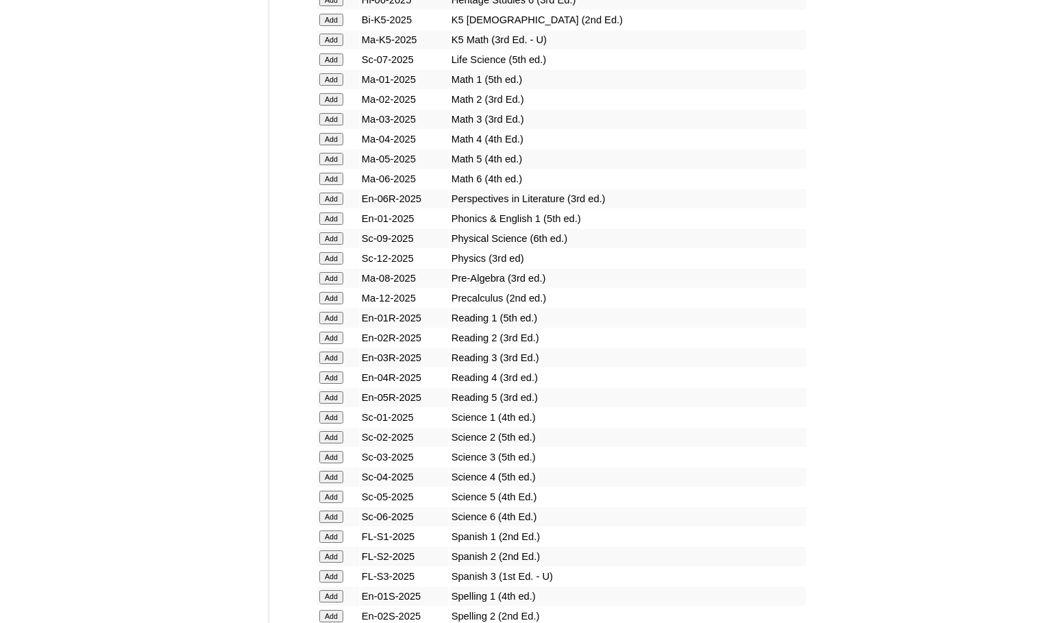
scroll to position [1849, 0]
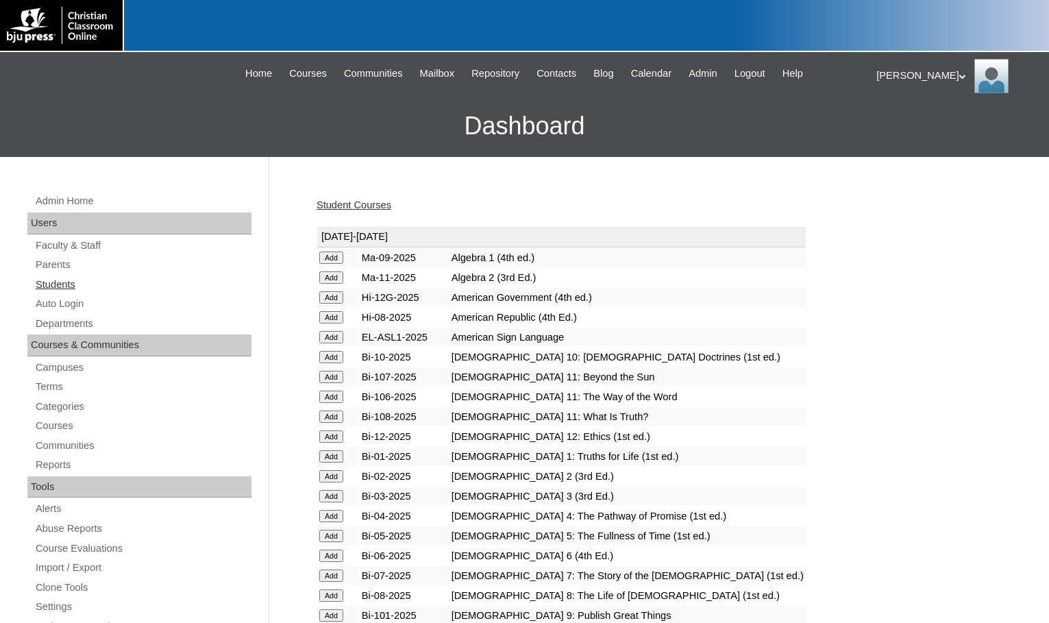
click at [87, 281] on link "Students" at bounding box center [142, 284] width 217 height 17
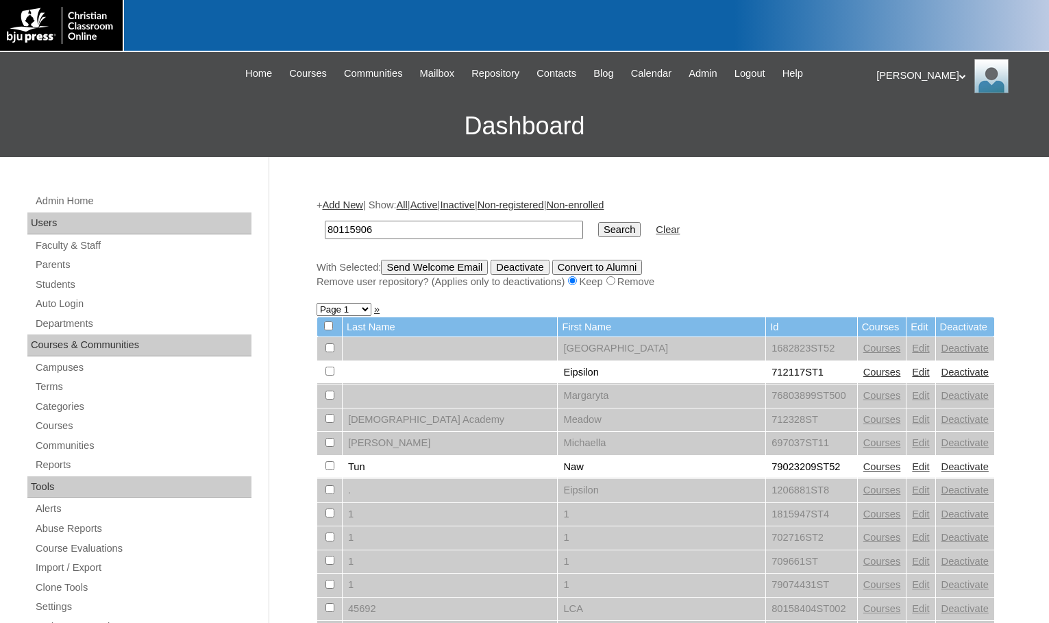
type input "80115906"
click at [598, 224] on input "Search" at bounding box center [619, 229] width 42 height 15
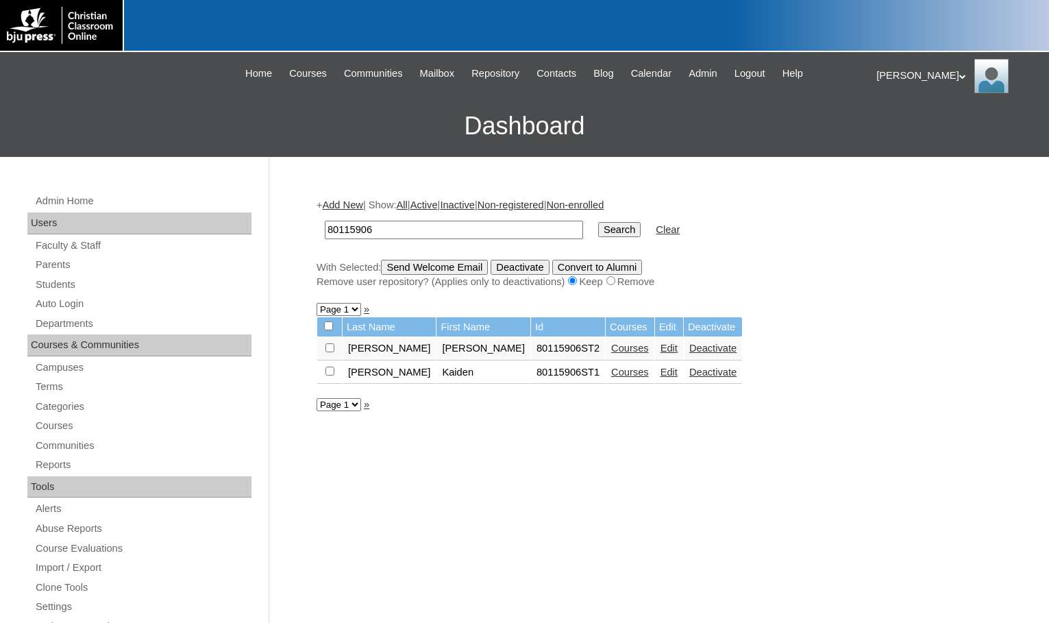
click at [611, 371] on link "Courses" at bounding box center [630, 371] width 38 height 11
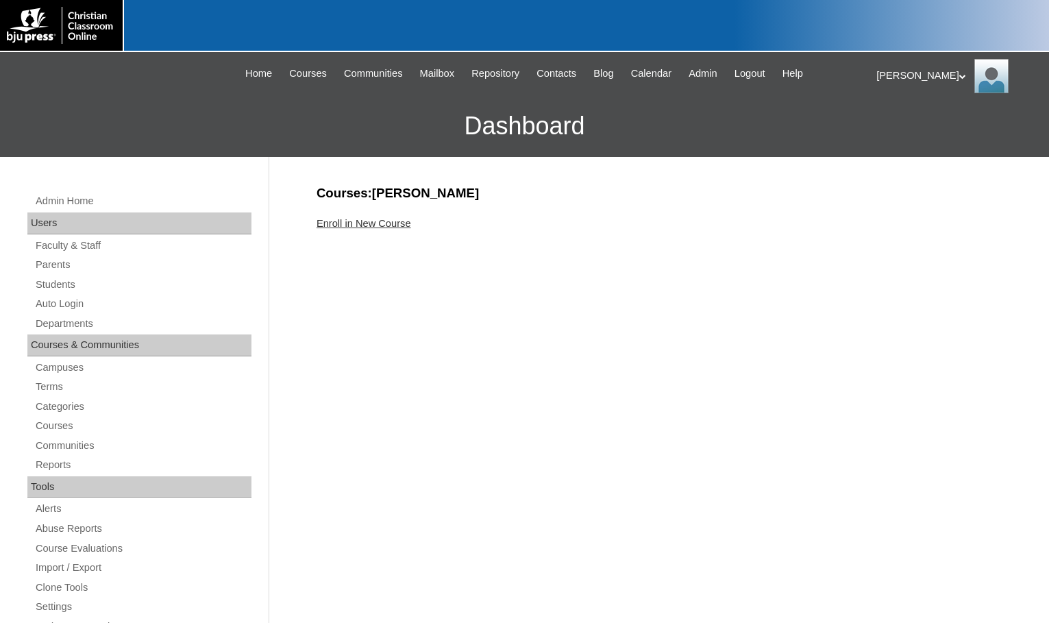
click at [388, 225] on link "Enroll in New Course" at bounding box center [363, 223] width 95 height 11
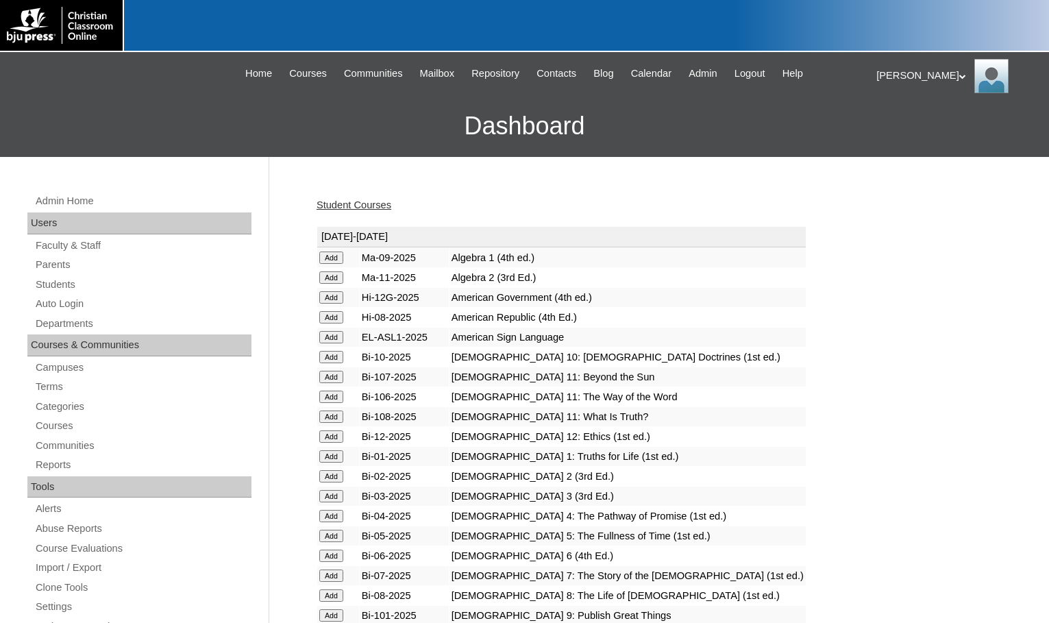
click at [330, 264] on input "Add" at bounding box center [331, 257] width 24 height 12
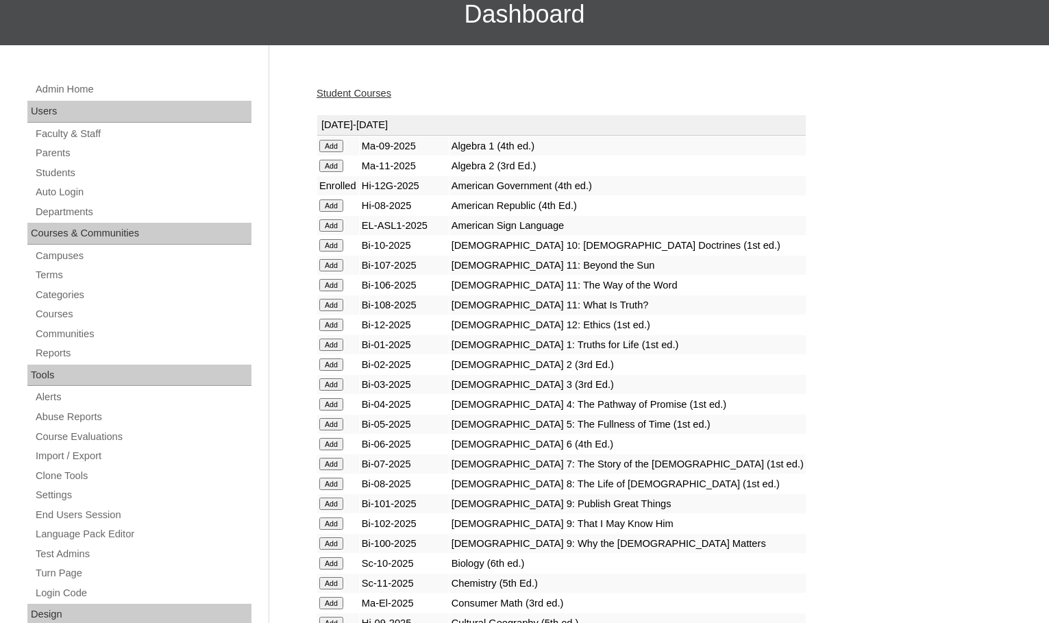
scroll to position [411, 0]
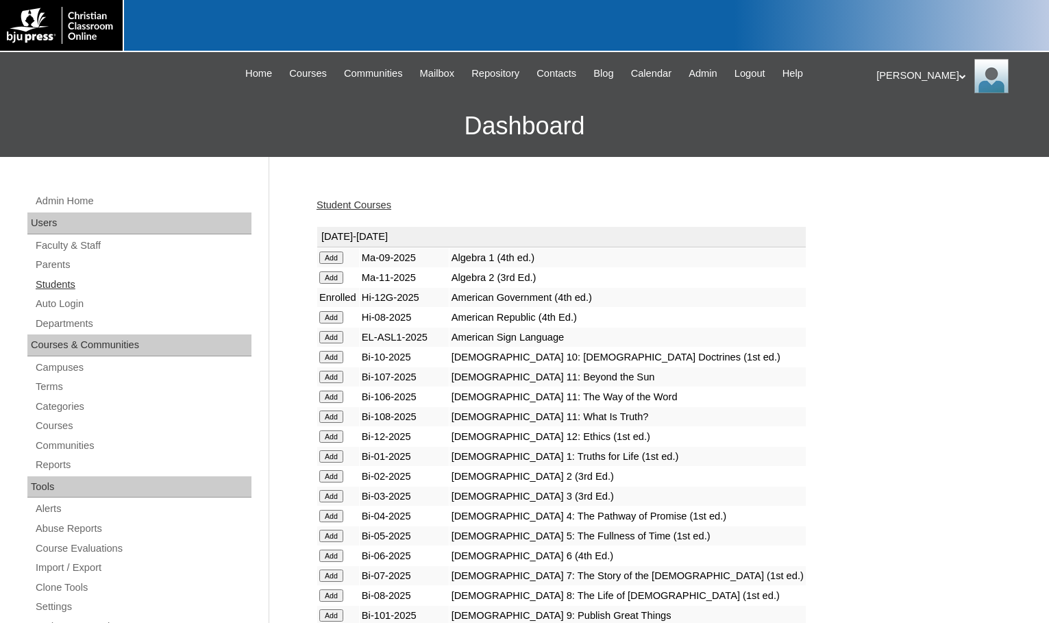
click at [90, 288] on link "Students" at bounding box center [142, 284] width 217 height 17
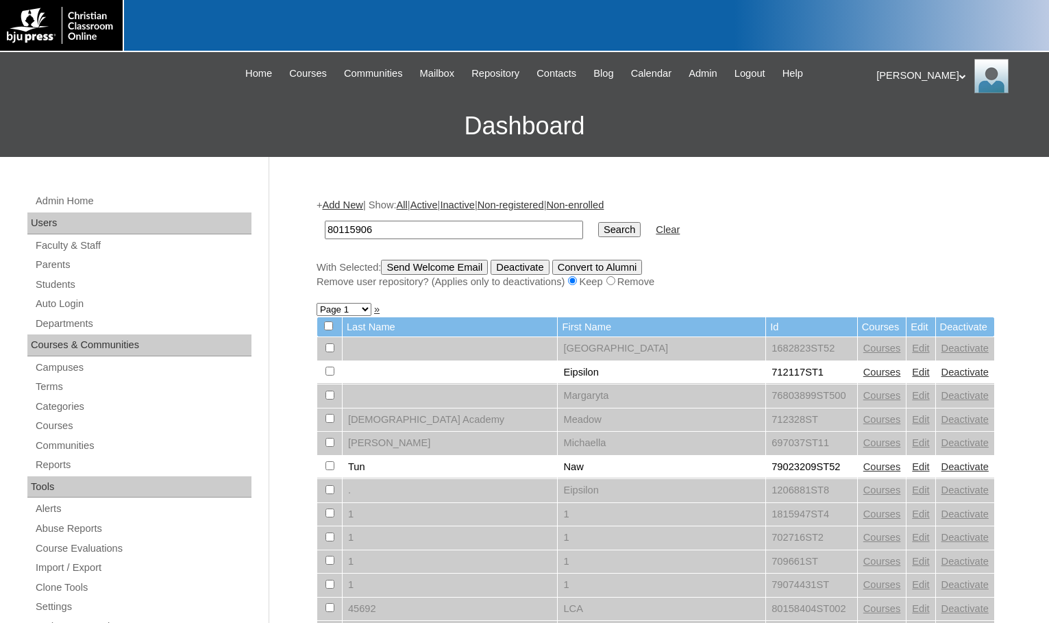
type input "80115906"
click at [598, 228] on input "Search" at bounding box center [619, 229] width 42 height 15
